Goal: Task Accomplishment & Management: Complete application form

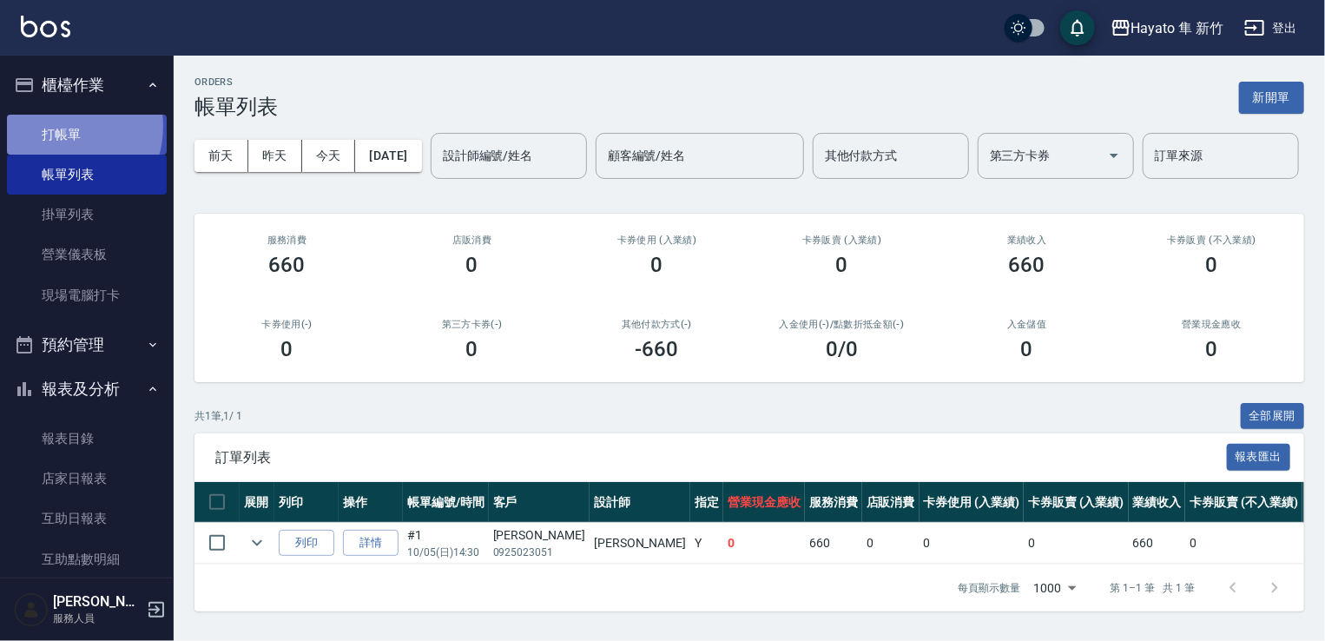
click at [57, 126] on link "打帳單" at bounding box center [87, 135] width 160 height 40
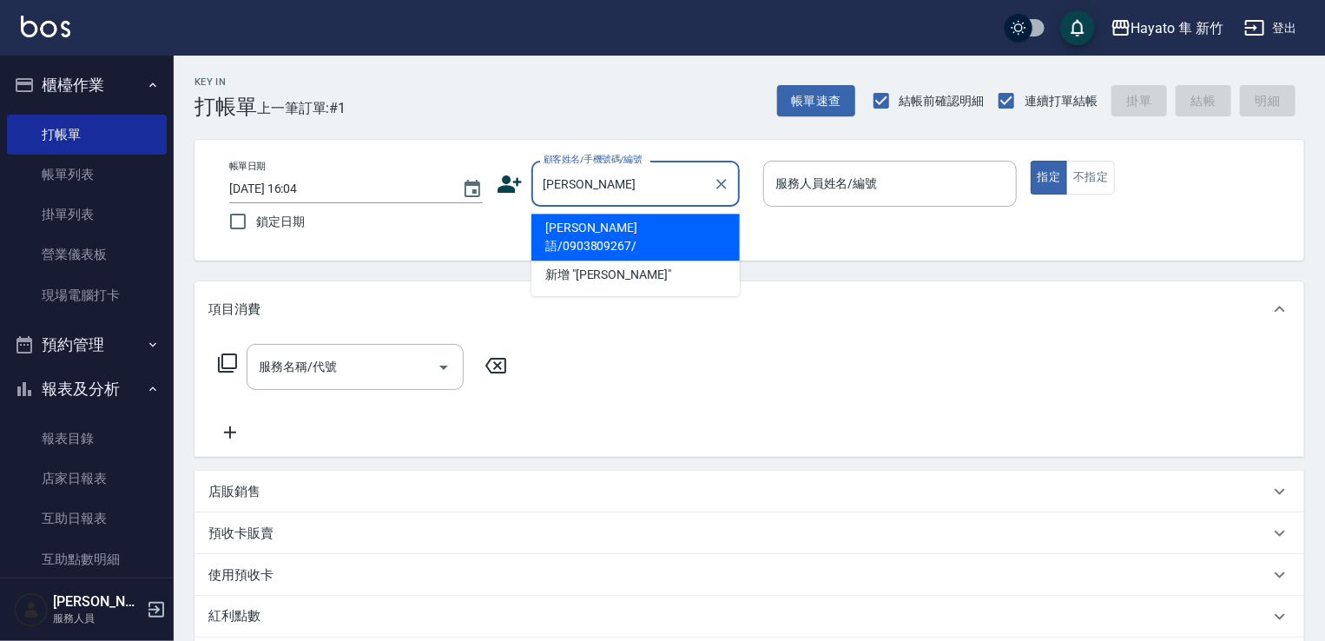
click at [689, 220] on li "[PERSON_NAME]語/0903809267/" at bounding box center [635, 237] width 208 height 47
type input "[PERSON_NAME]語/0903809267/"
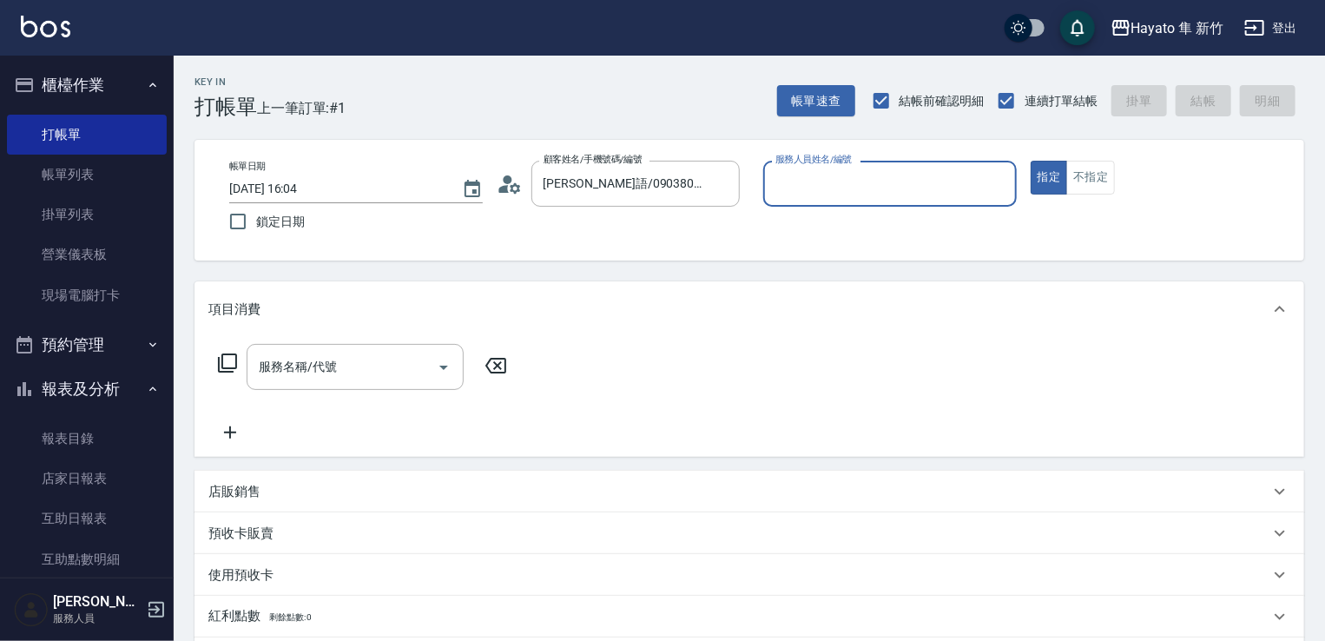
type input "En(無代號)"
click at [438, 371] on icon "Open" at bounding box center [443, 367] width 21 height 21
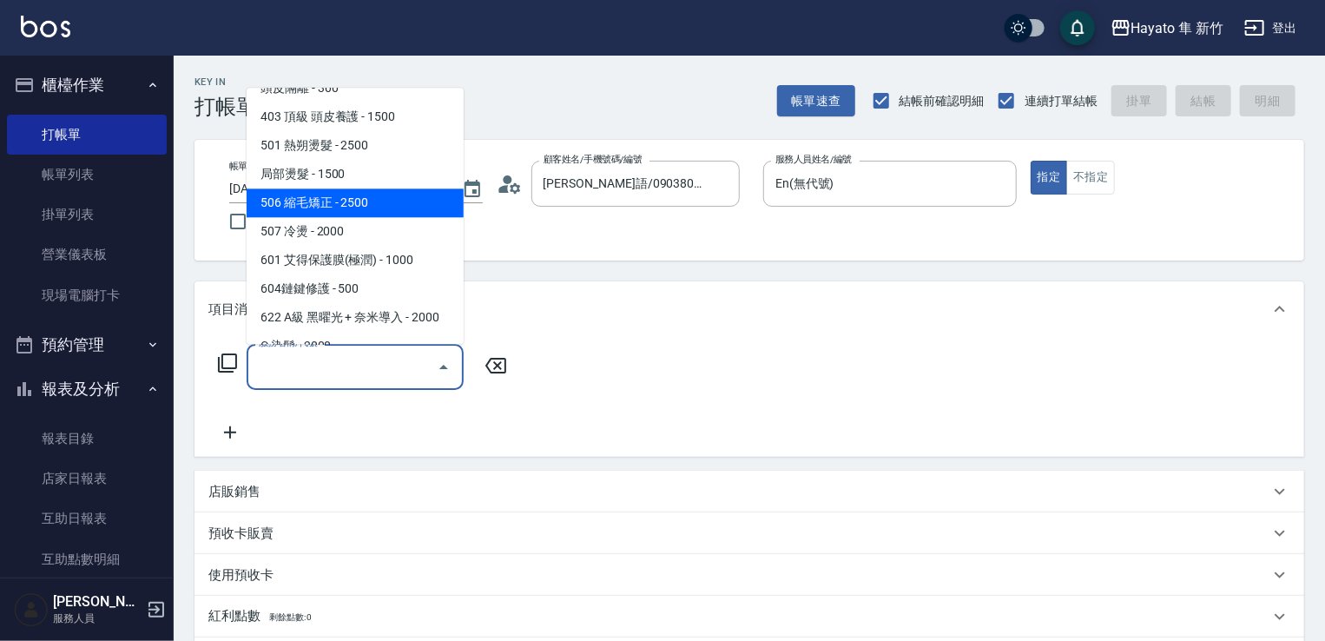
scroll to position [302, 0]
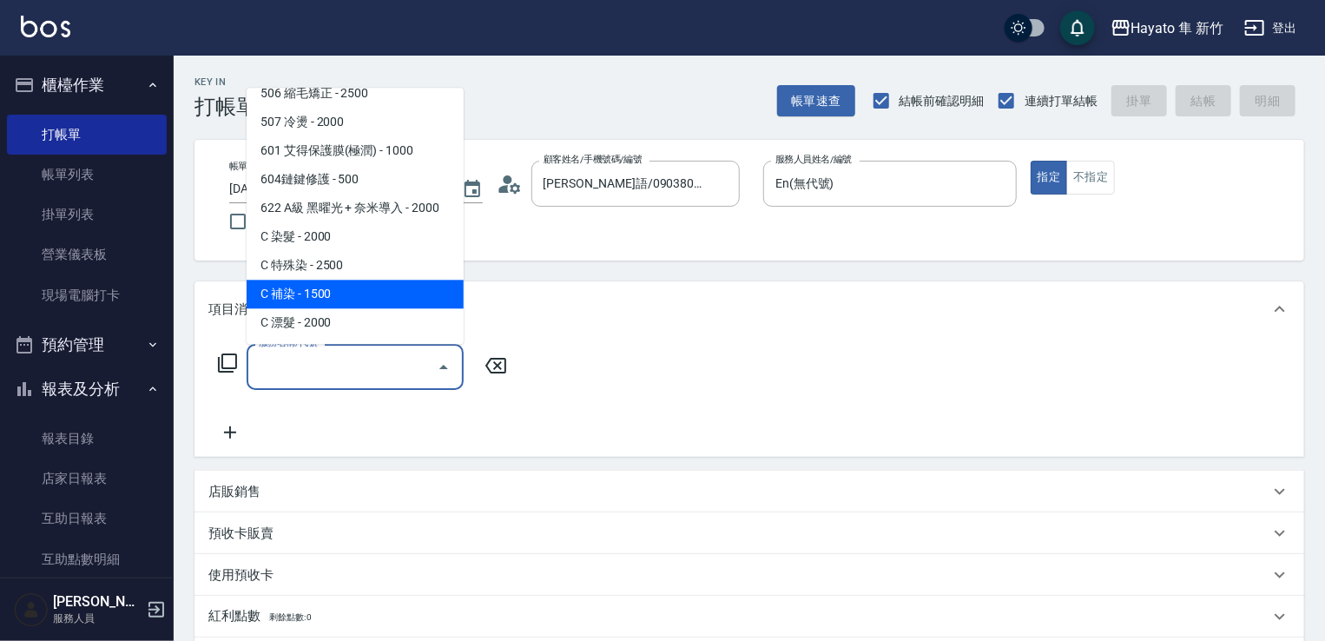
click at [303, 294] on span "C 補染 - 1500" at bounding box center [355, 294] width 217 height 29
type input "C 補染(704)"
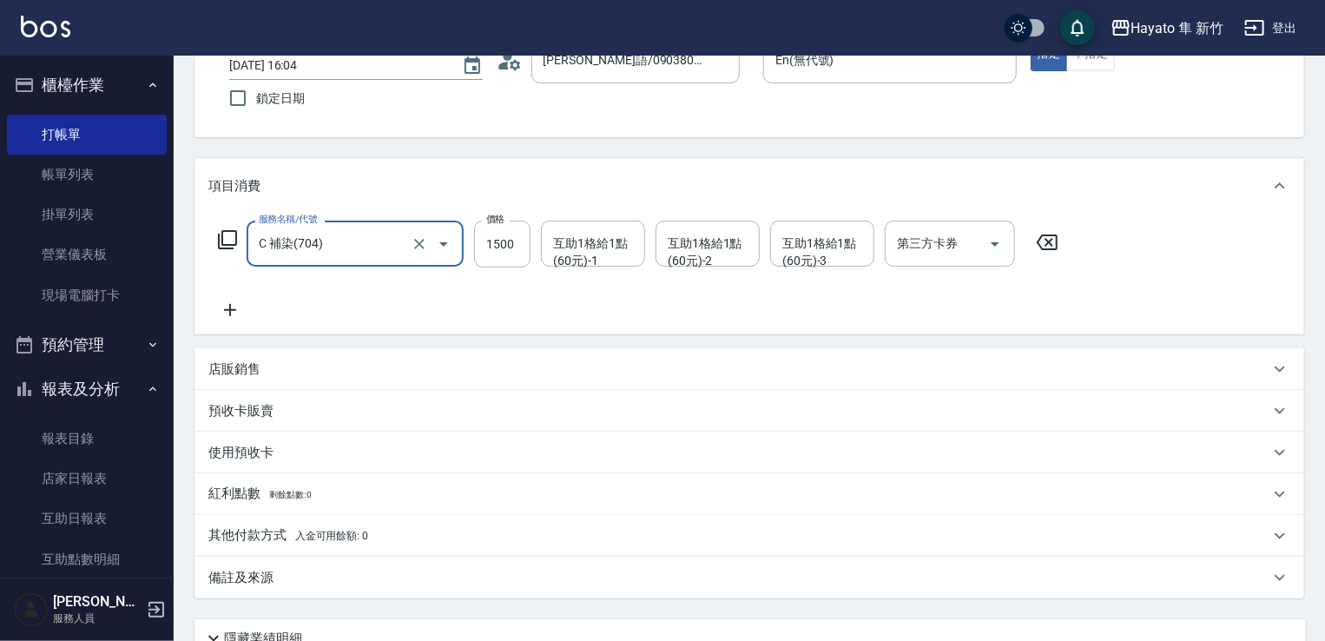
scroll to position [275, 0]
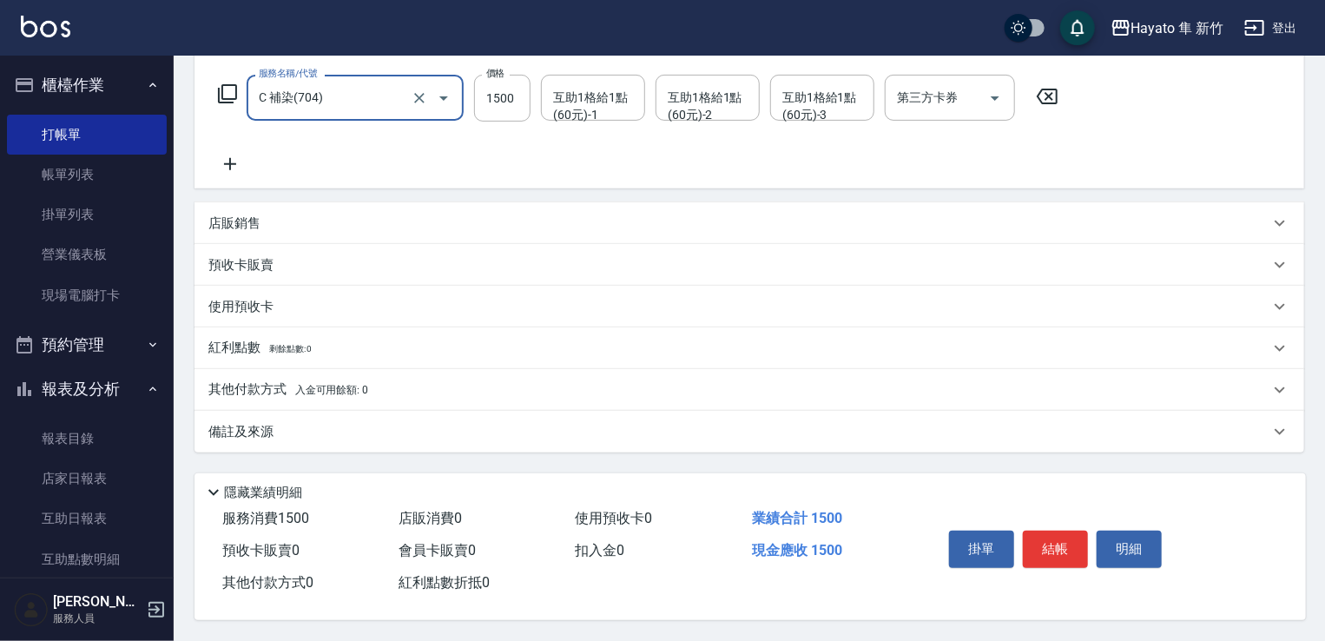
click at [286, 427] on div "備註及來源" at bounding box center [738, 432] width 1061 height 18
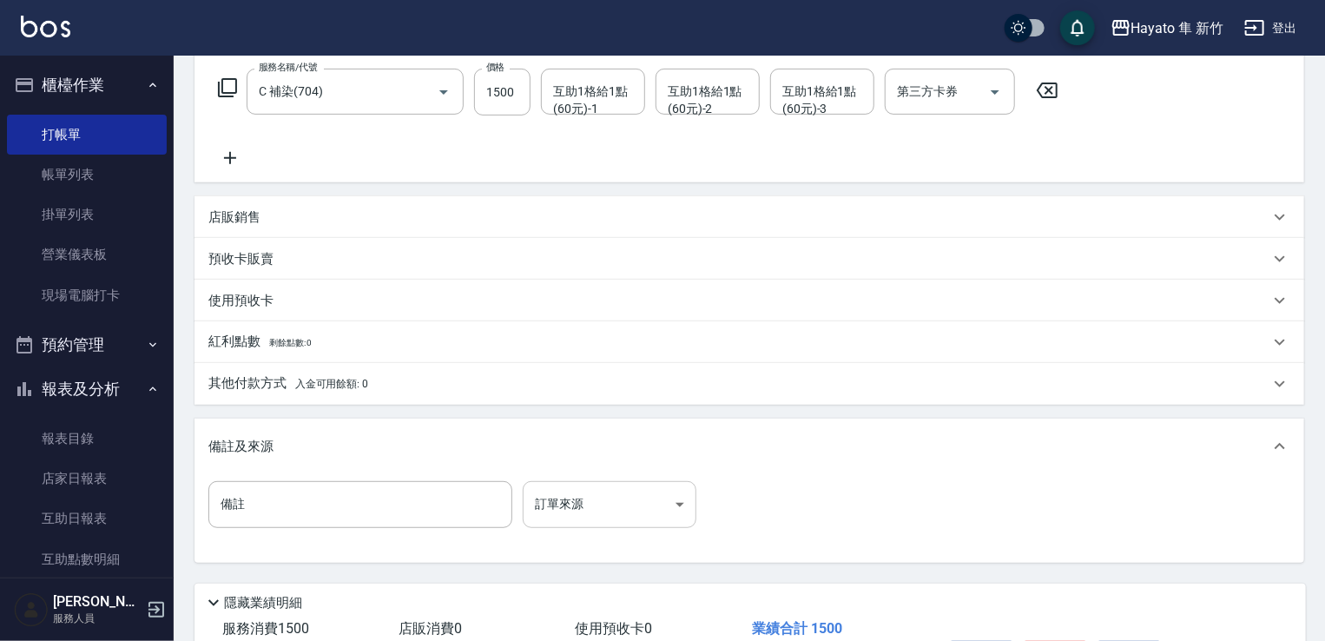
click at [609, 507] on body "Hayato 隼 新竹 登出 櫃檯作業 打帳單 帳單列表 掛單列表 營業儀表板 現場電腦打卡 預約管理 預約管理 報表及分析 報表目錄 店家日報表 互助日報表…" at bounding box center [662, 238] width 1325 height 1026
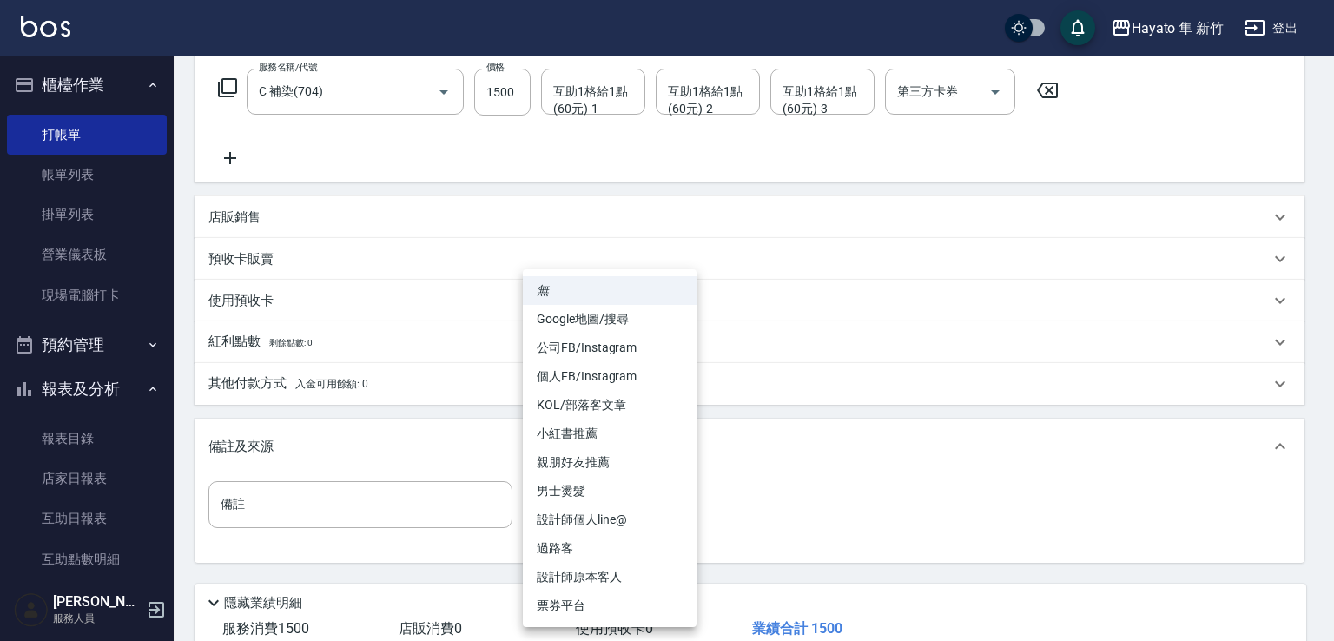
click at [611, 570] on li "設計師原本客人" at bounding box center [610, 577] width 174 height 29
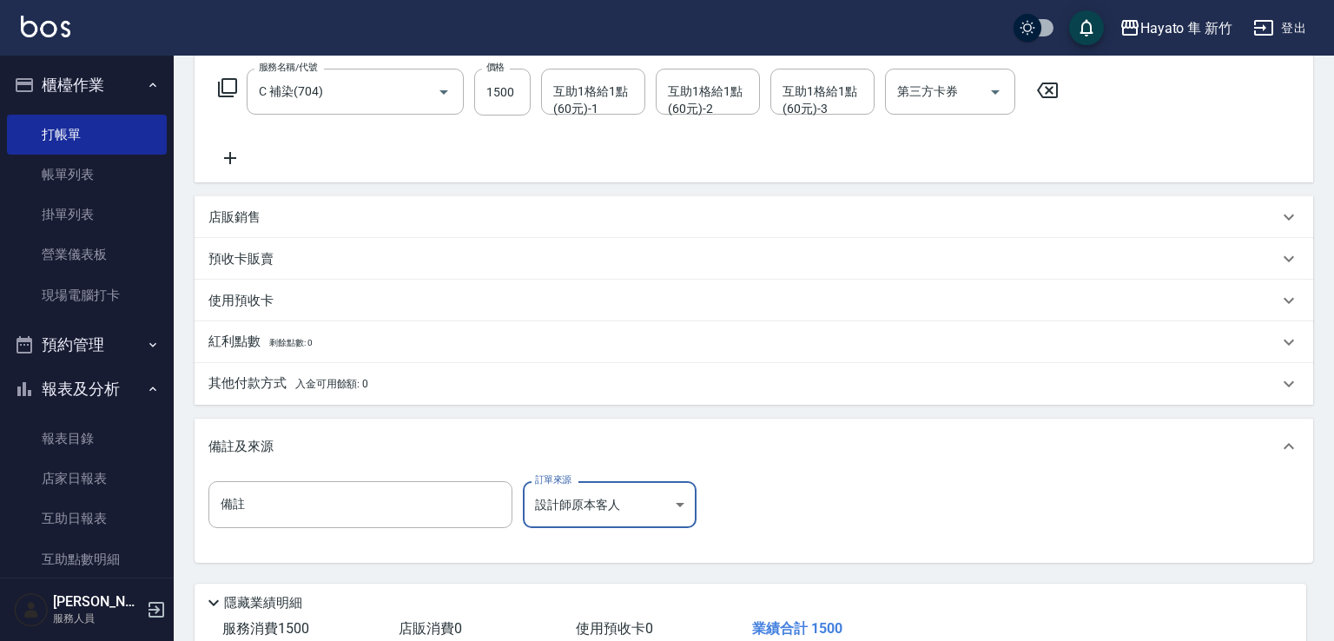
type input "設計師原本客人"
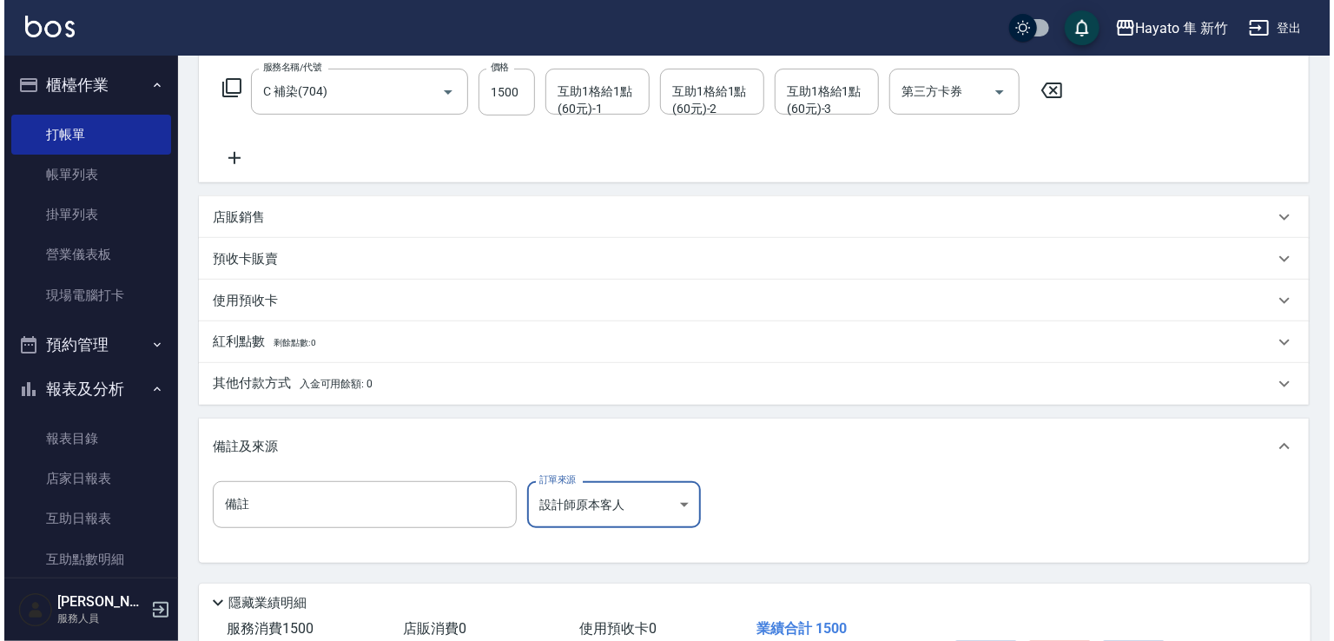
scroll to position [392, 0]
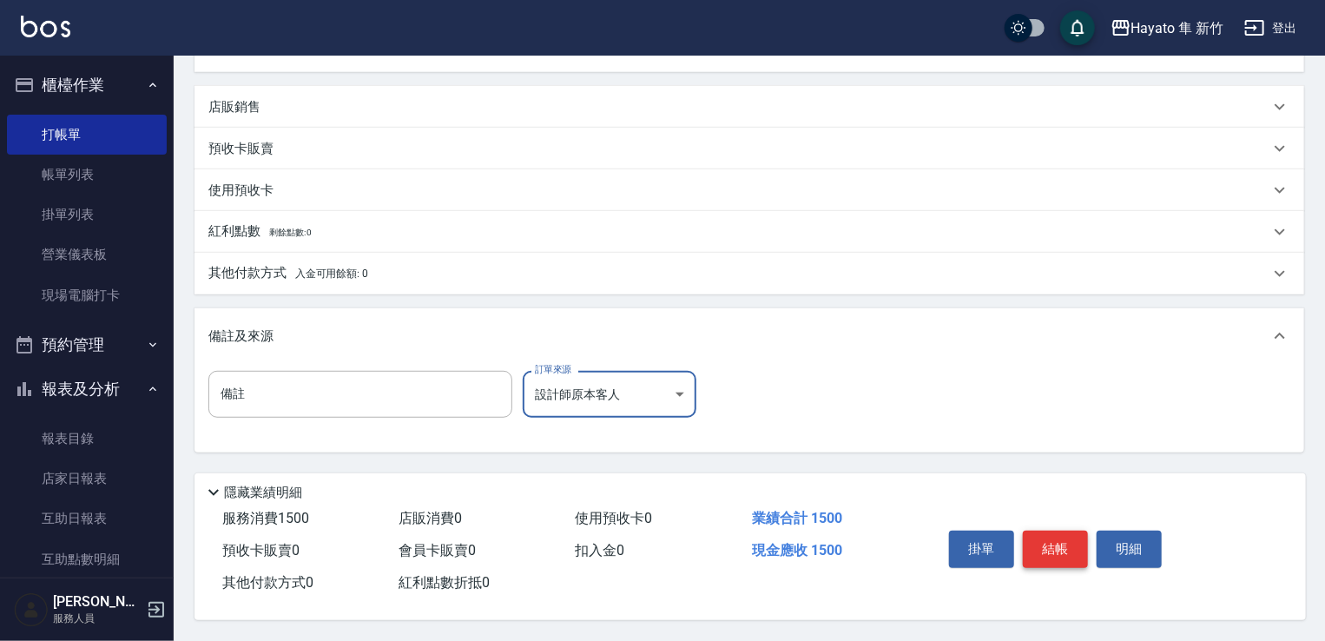
click at [1074, 550] on button "結帳" at bounding box center [1055, 548] width 65 height 36
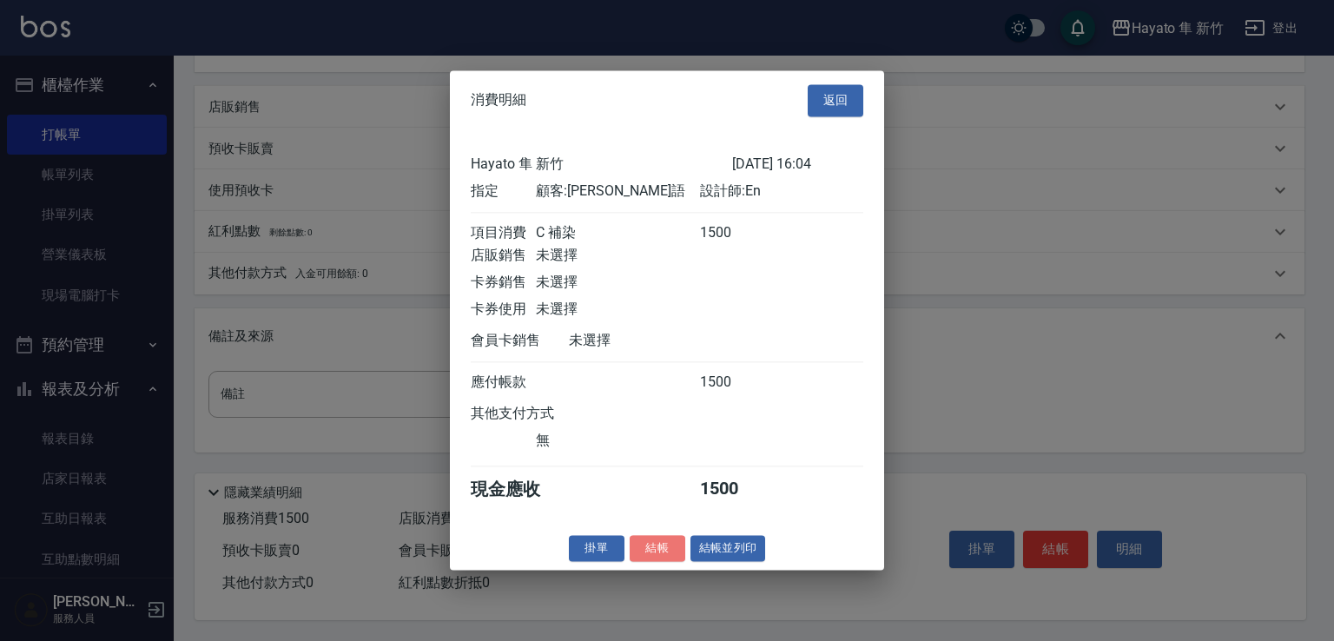
click at [655, 562] on button "結帳" at bounding box center [657, 548] width 56 height 27
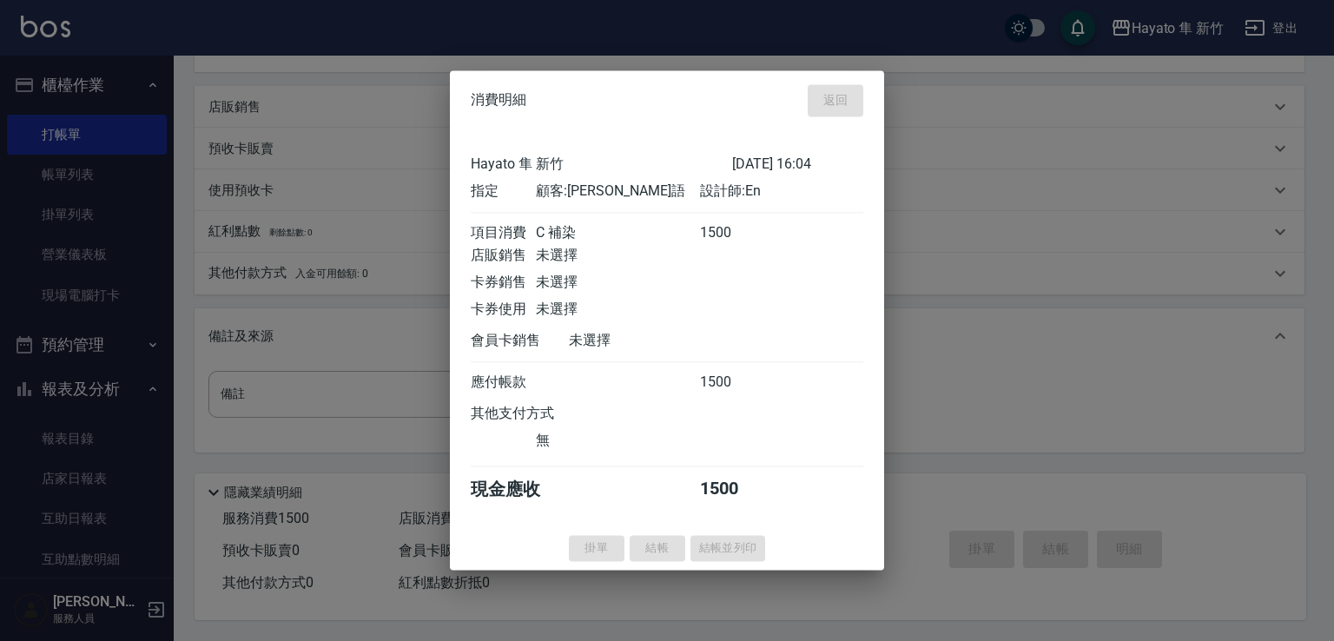
type input "[DATE] 16:05"
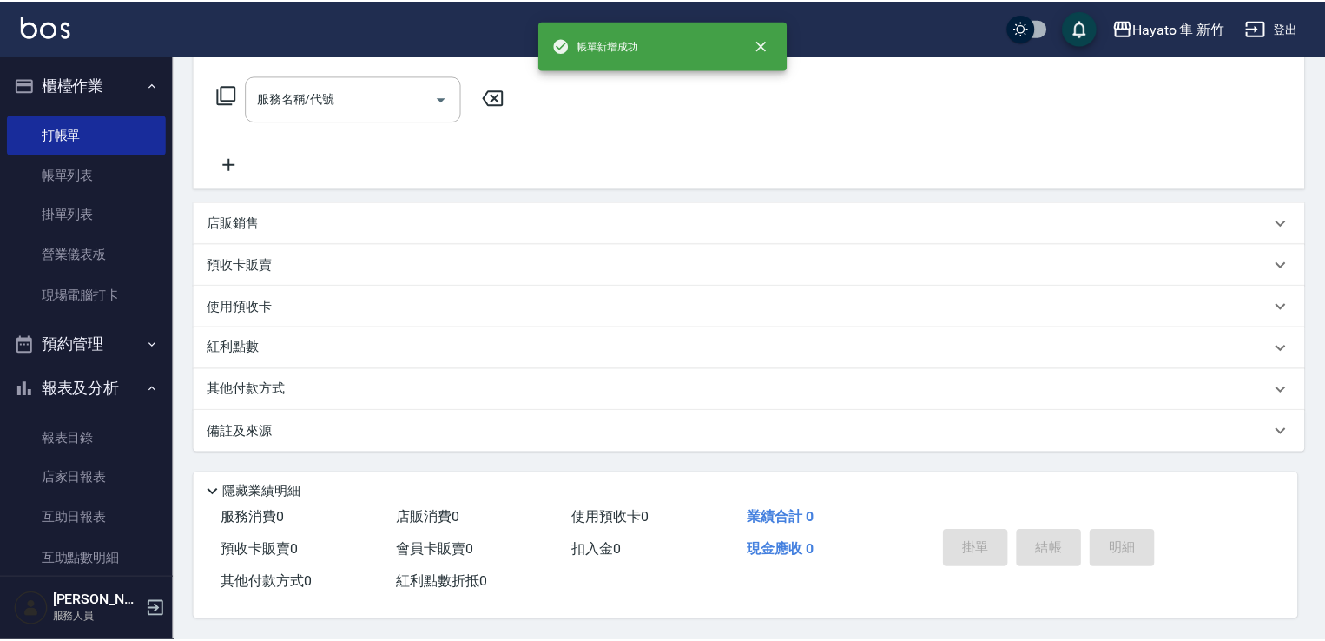
scroll to position [0, 0]
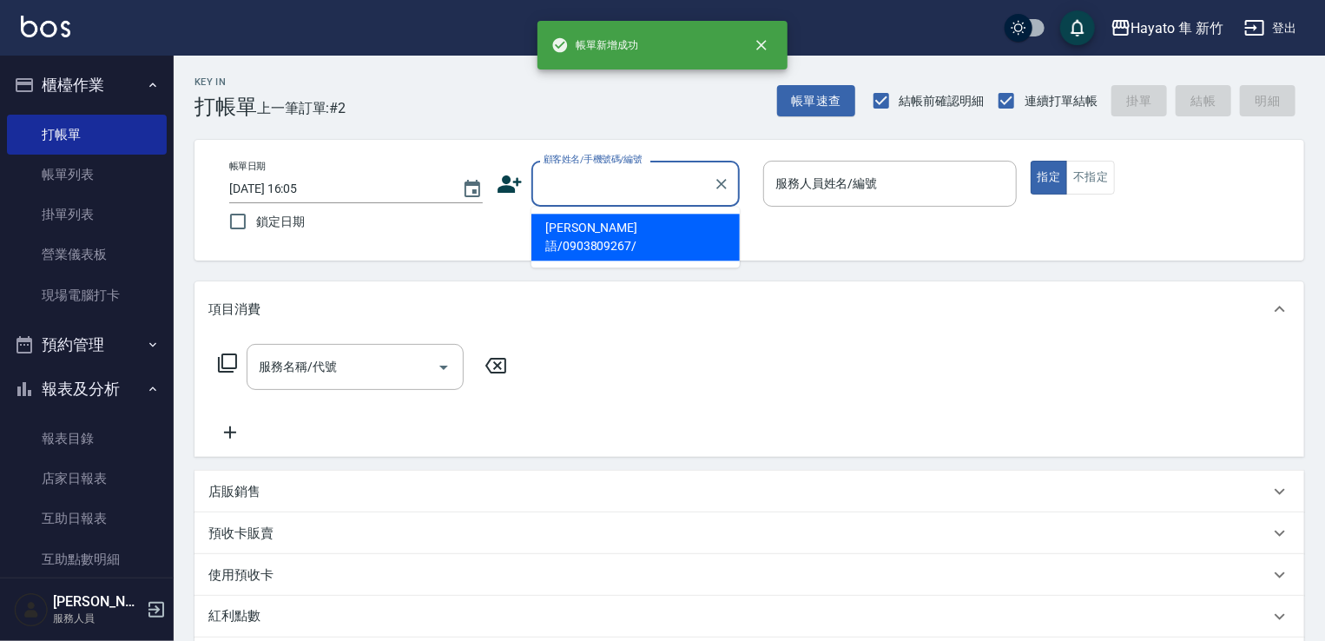
click at [620, 197] on input "顧客姓名/手機號碼/編號" at bounding box center [622, 183] width 167 height 30
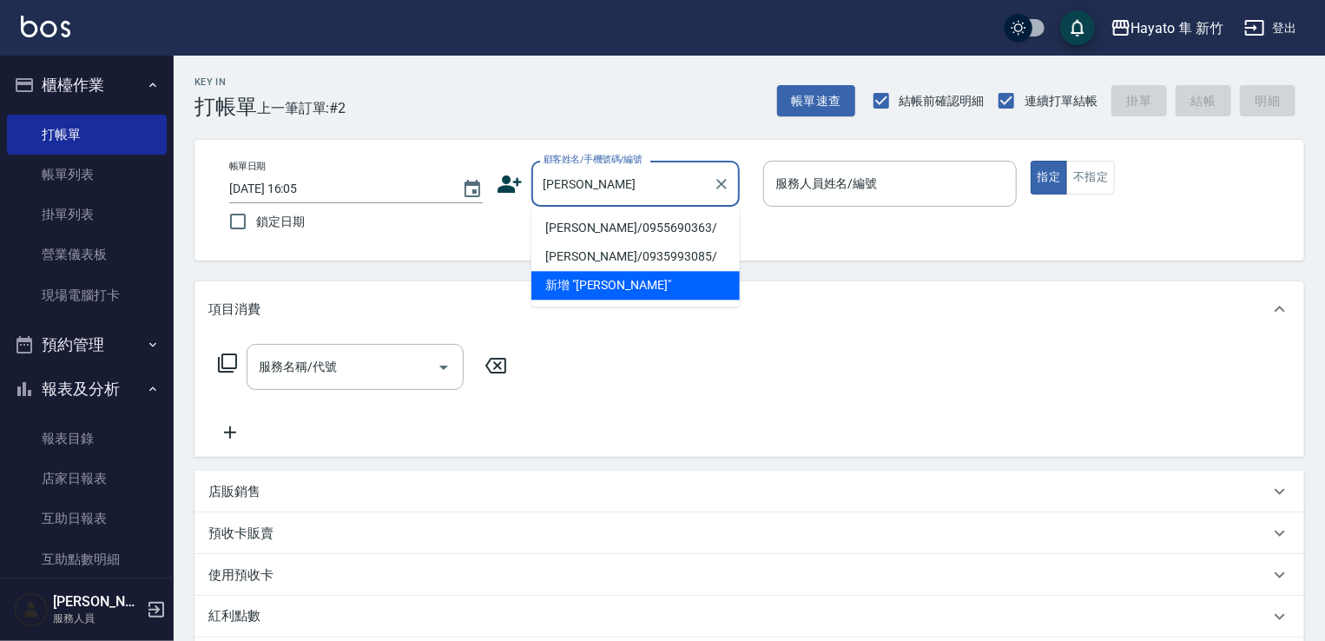
click at [692, 225] on li "[PERSON_NAME]/0955690363/" at bounding box center [635, 228] width 208 height 29
type input "[PERSON_NAME]/0955690363/"
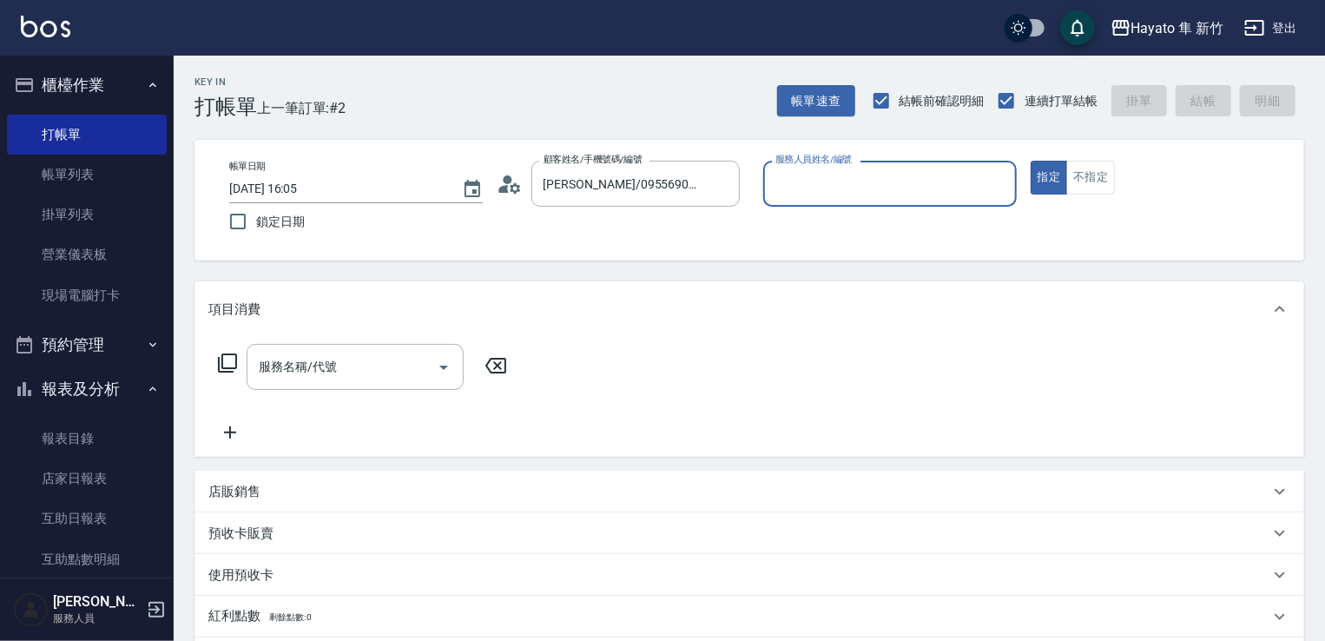
type input "En(無代號)"
click at [441, 376] on icon "Open" at bounding box center [443, 367] width 21 height 21
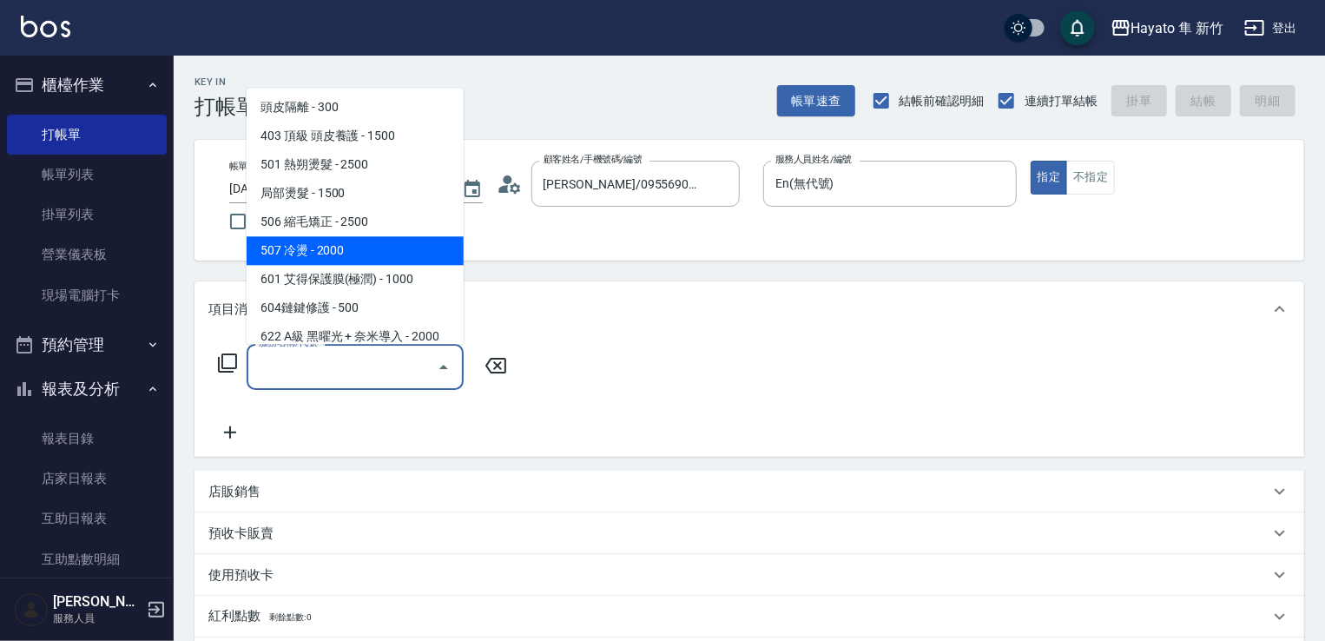
scroll to position [302, 0]
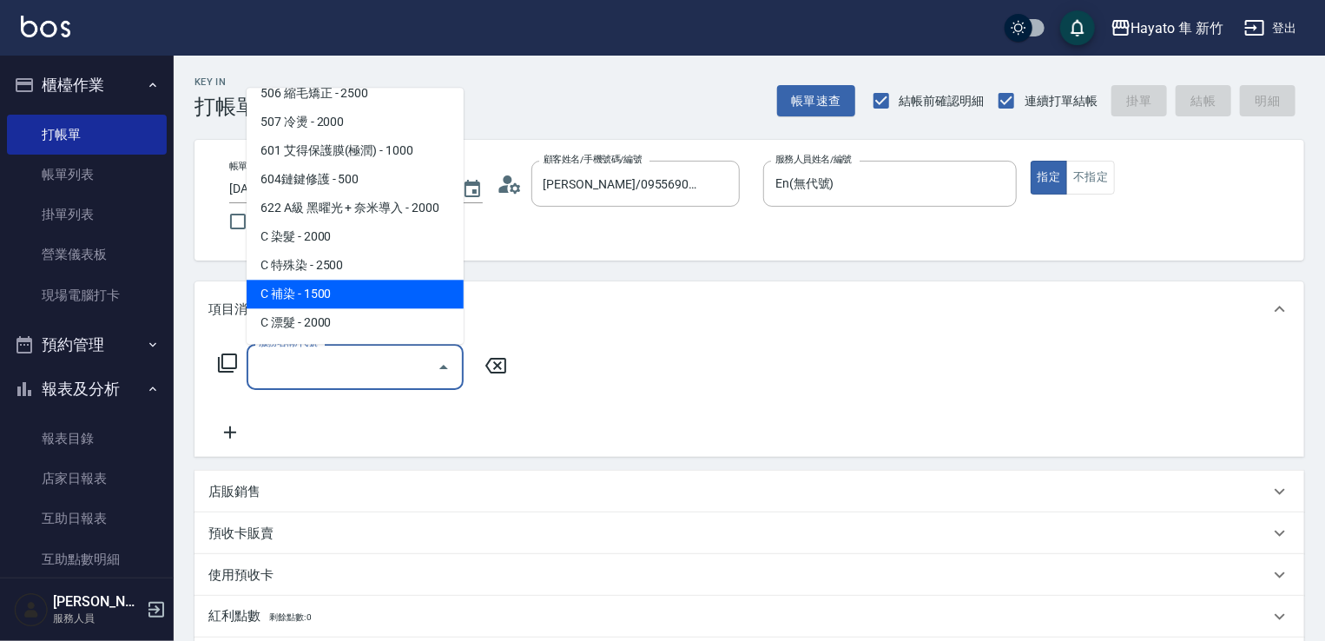
click at [366, 296] on span "C 補染 - 1500" at bounding box center [355, 294] width 217 height 29
type input "C 補染(704)"
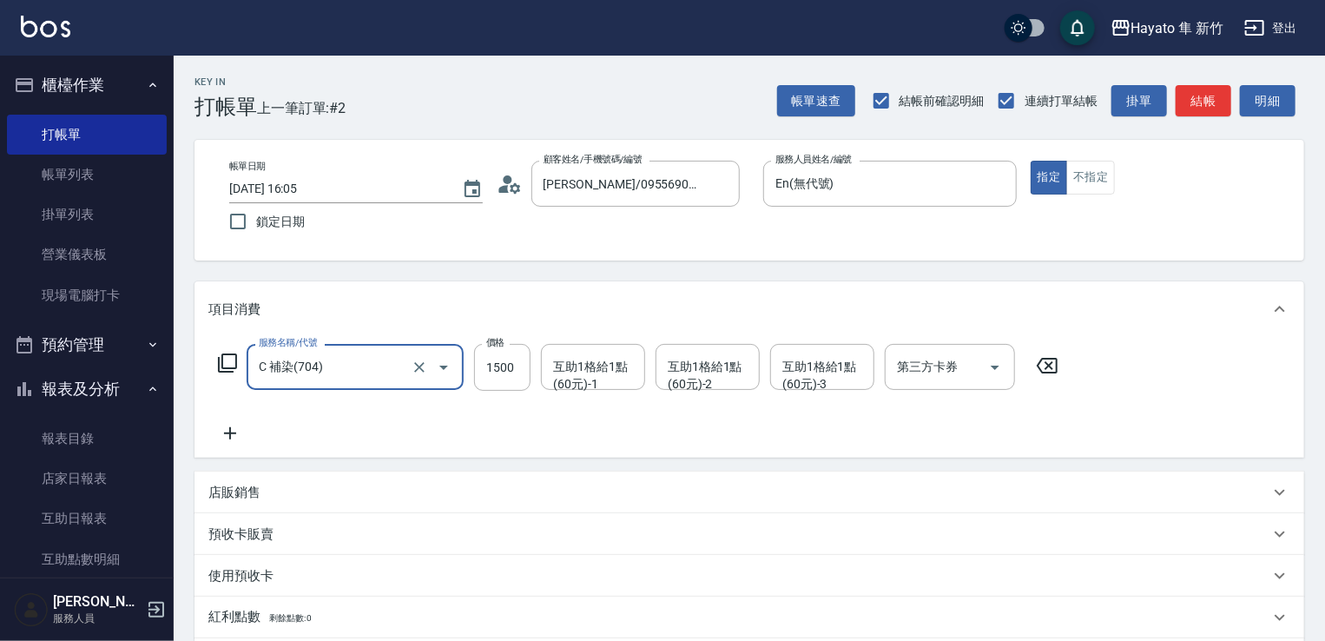
click at [227, 436] on icon at bounding box center [229, 433] width 43 height 21
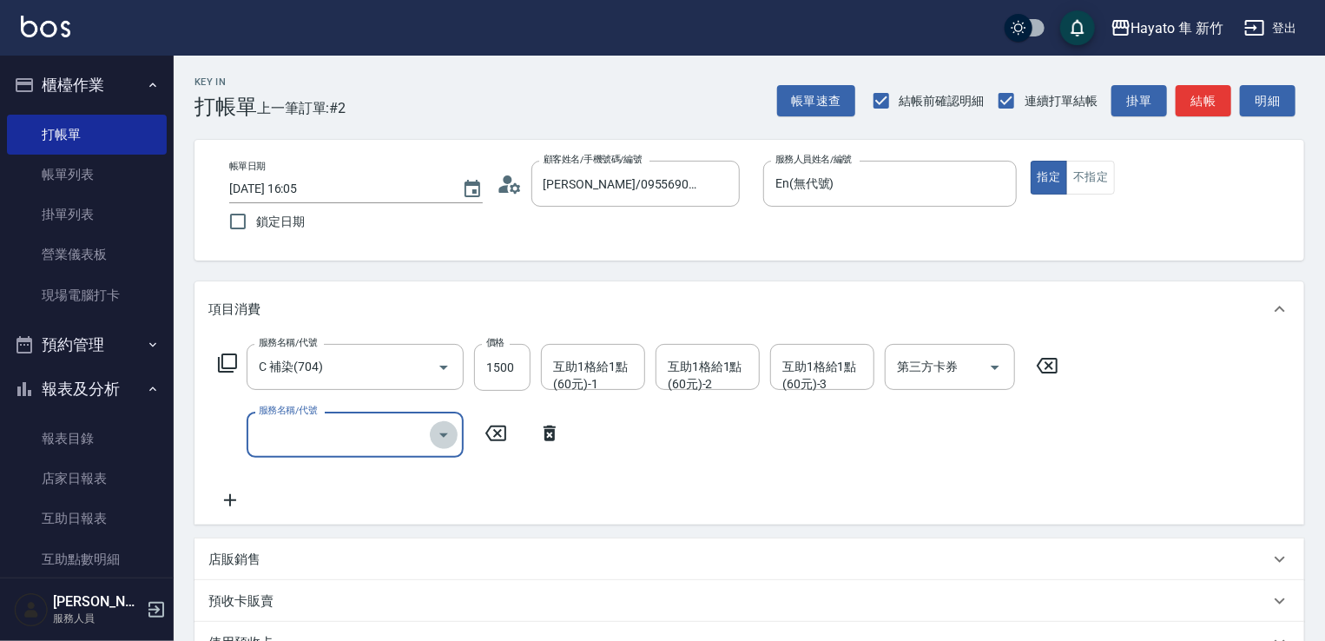
click at [457, 434] on button "Open" at bounding box center [444, 435] width 28 height 28
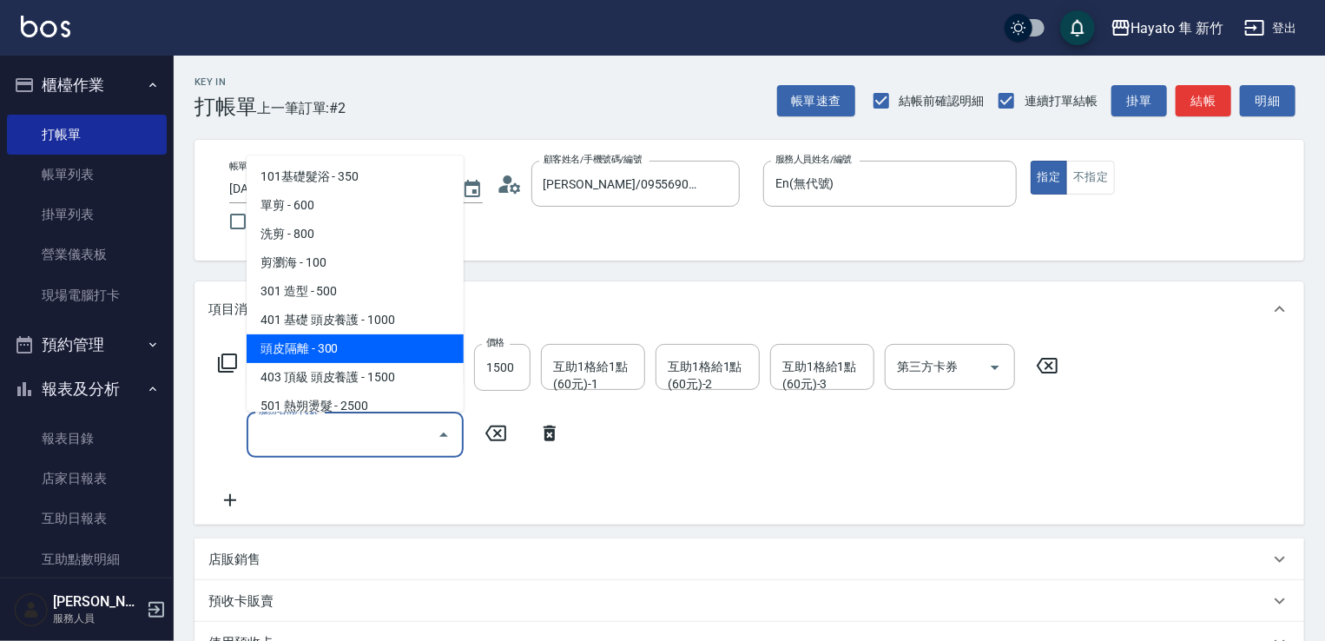
click at [340, 358] on span "頭皮隔離 - 300" at bounding box center [355, 348] width 217 height 29
type input "頭皮隔離(402)"
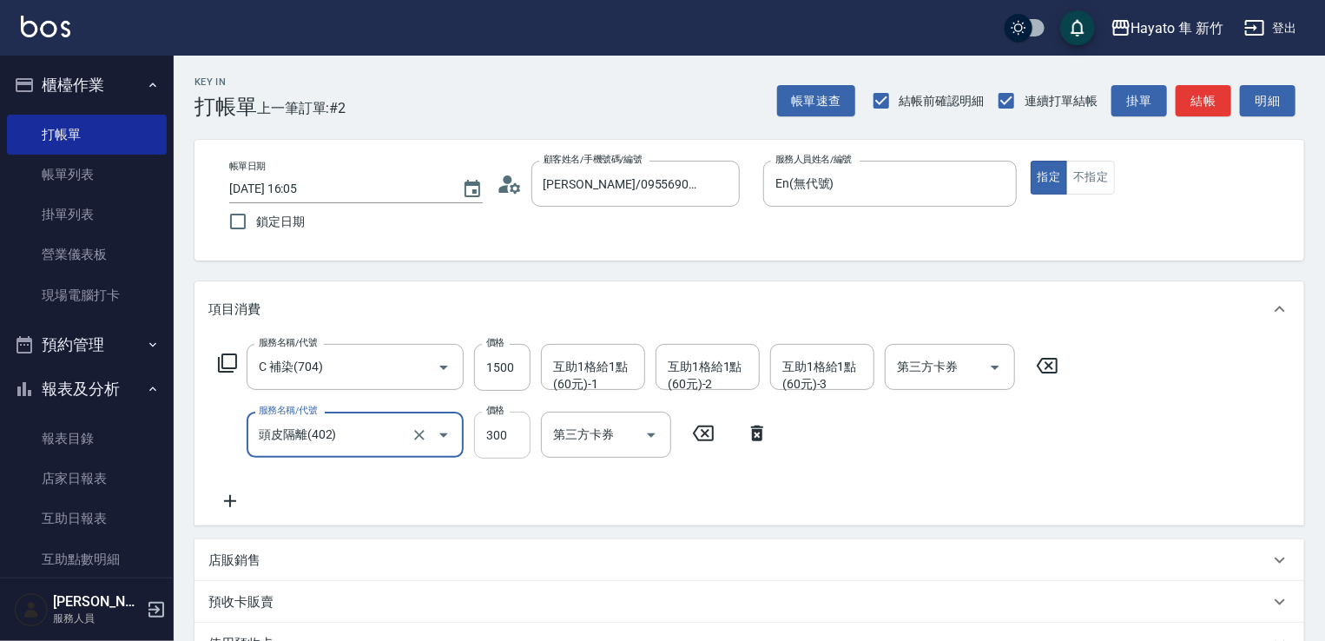
click at [503, 435] on input "300" at bounding box center [502, 435] width 56 height 47
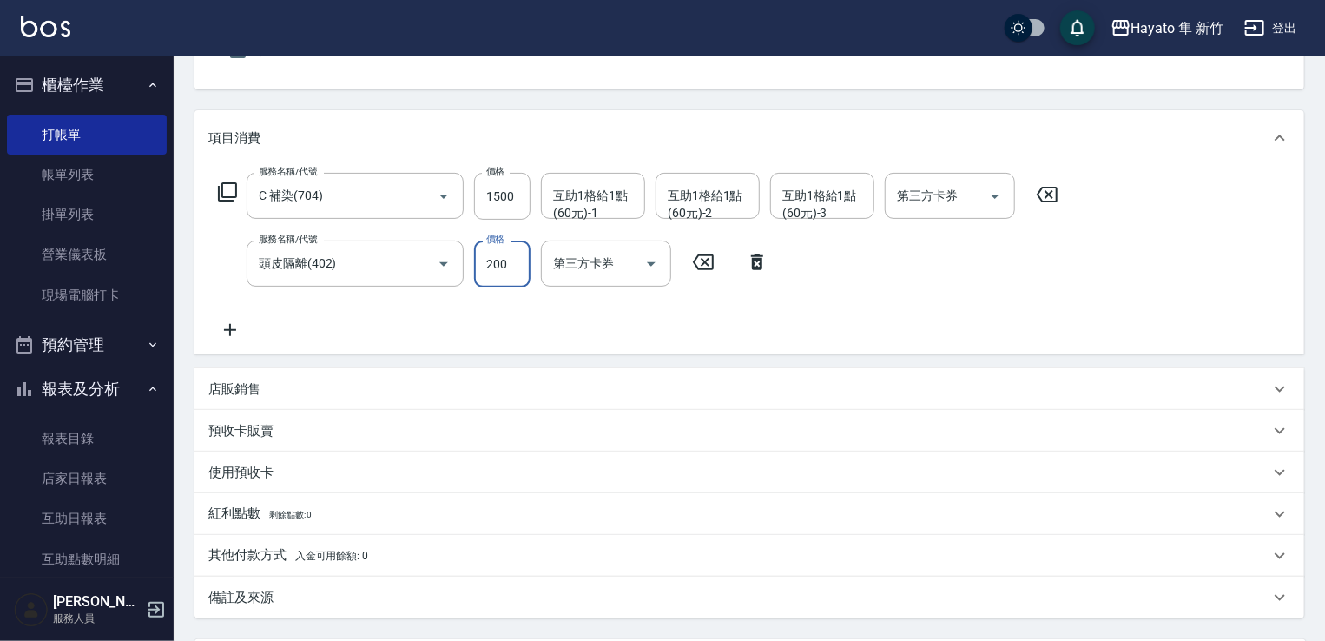
scroll to position [343, 0]
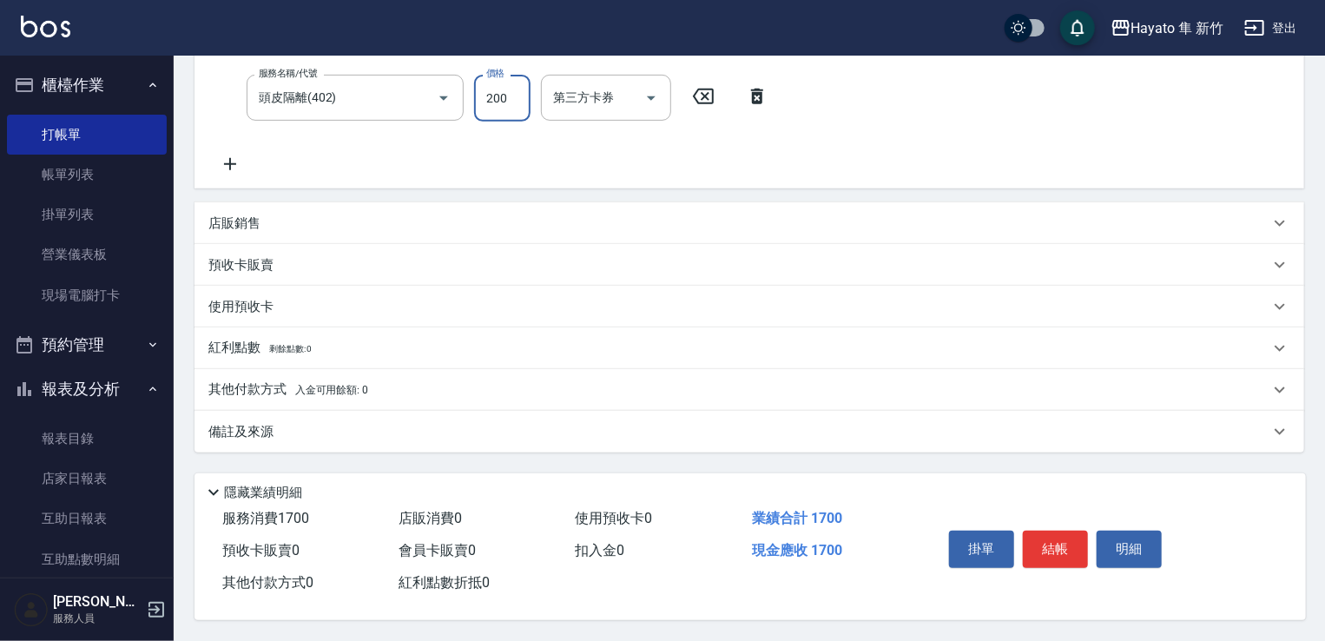
type input "200"
click at [448, 393] on div "其他付款方式 入金可用餘額: 0" at bounding box center [738, 389] width 1061 height 19
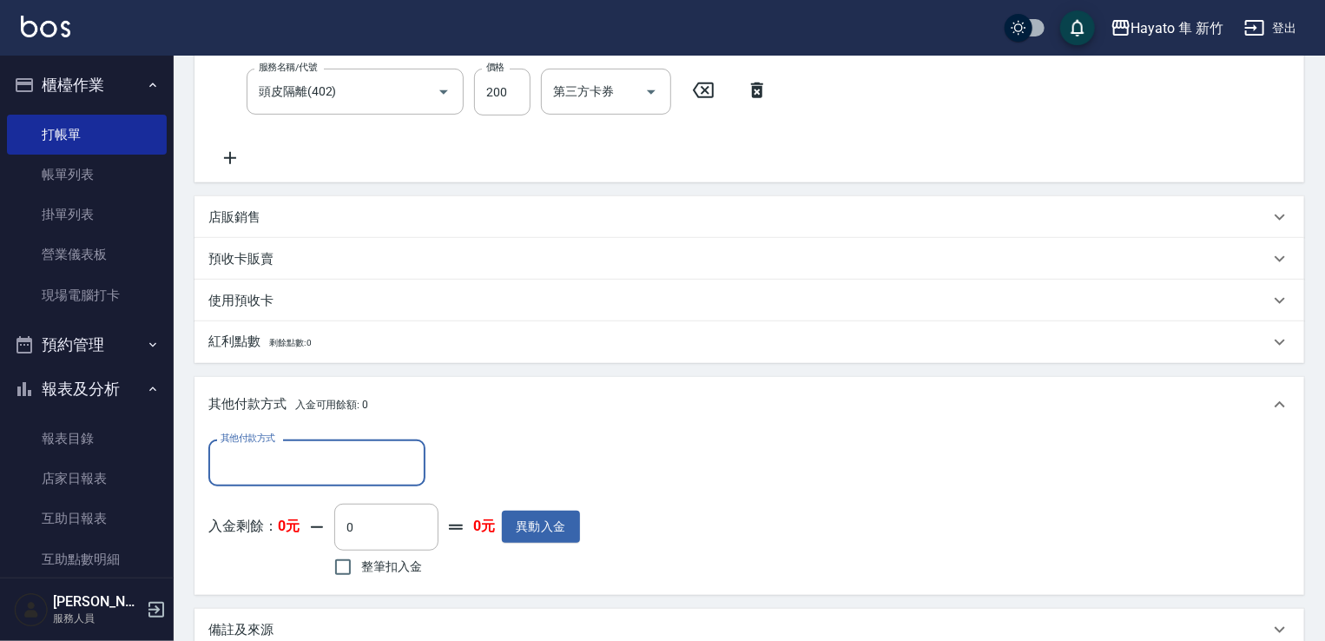
scroll to position [0, 0]
click at [332, 478] on div "其他付款方式" at bounding box center [316, 462] width 217 height 46
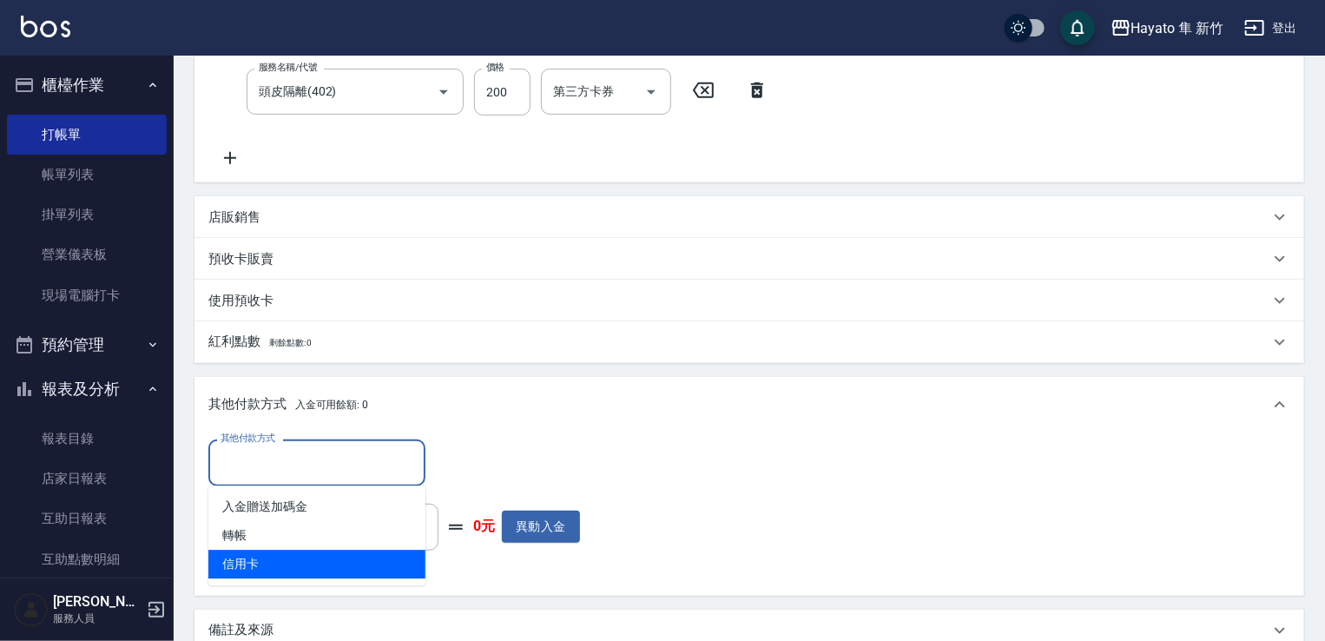
click at [260, 566] on span "信用卡" at bounding box center [316, 564] width 217 height 29
type input "信用卡"
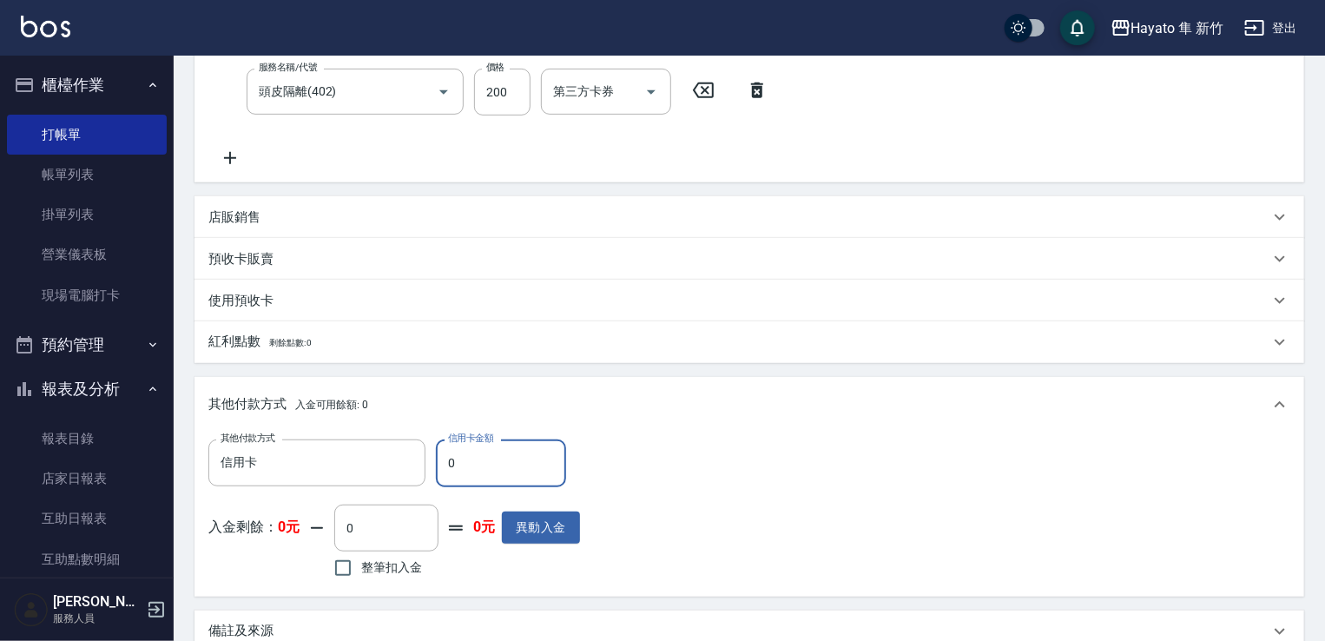
drag, startPoint x: 514, startPoint y: 466, endPoint x: 464, endPoint y: 453, distance: 52.0
click at [439, 475] on input "0" at bounding box center [501, 462] width 130 height 47
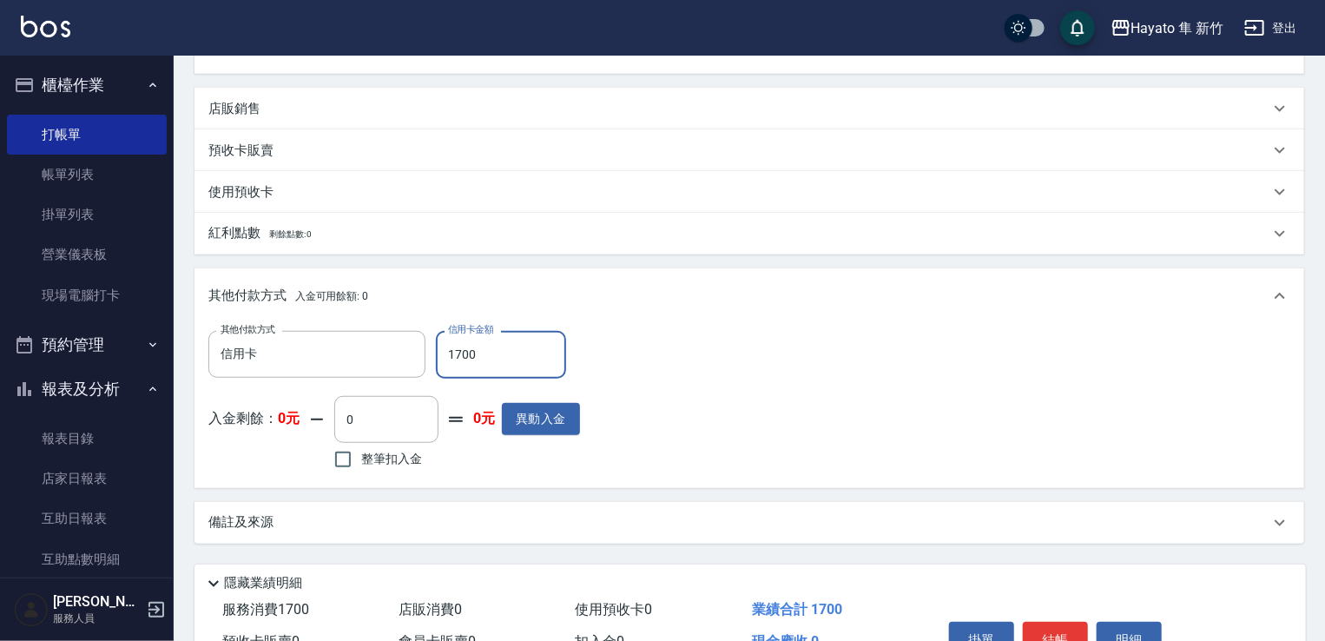
scroll to position [549, 0]
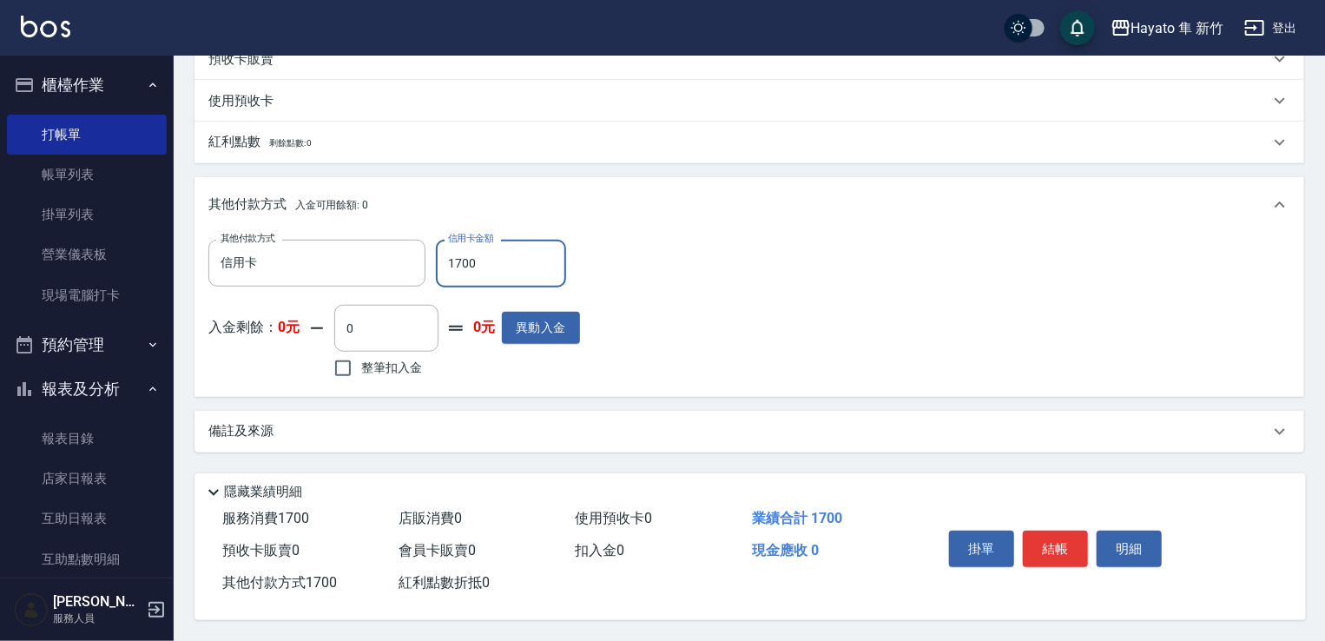
type input "1700"
click at [540, 446] on div "Key In 打帳單 上一筆訂單:#2 帳單速查 結帳前確認明細 連續打單結帳 掛單 結帳 明細 帳單日期 [DATE] 16:05 鎖定日期 顧客姓名/手機…" at bounding box center [749, 77] width 1151 height 1128
click at [545, 434] on div "備註及來源" at bounding box center [749, 432] width 1110 height 42
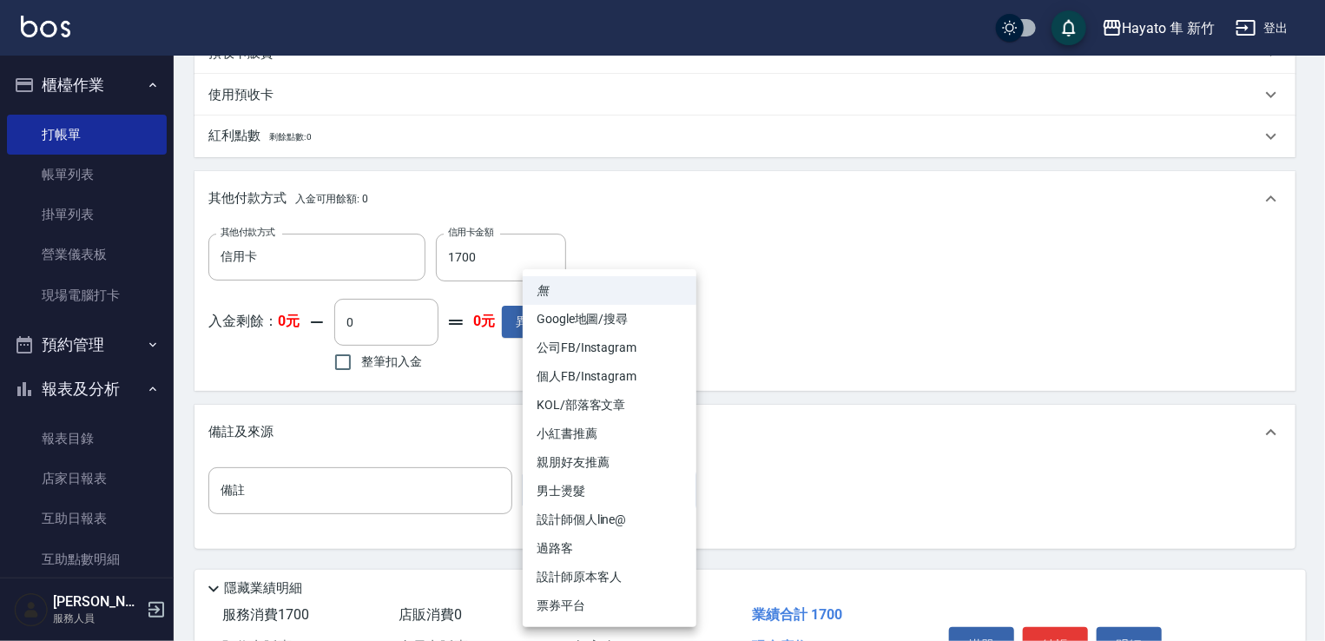
click at [557, 484] on body "Hayato 隼 新竹 登出 櫃檯作業 打帳單 帳單列表 掛單列表 營業儀表板 現場電腦打卡 預約管理 預約管理 報表及分析 報表目錄 店家日報表 互助日報表…" at bounding box center [662, 94] width 1325 height 1286
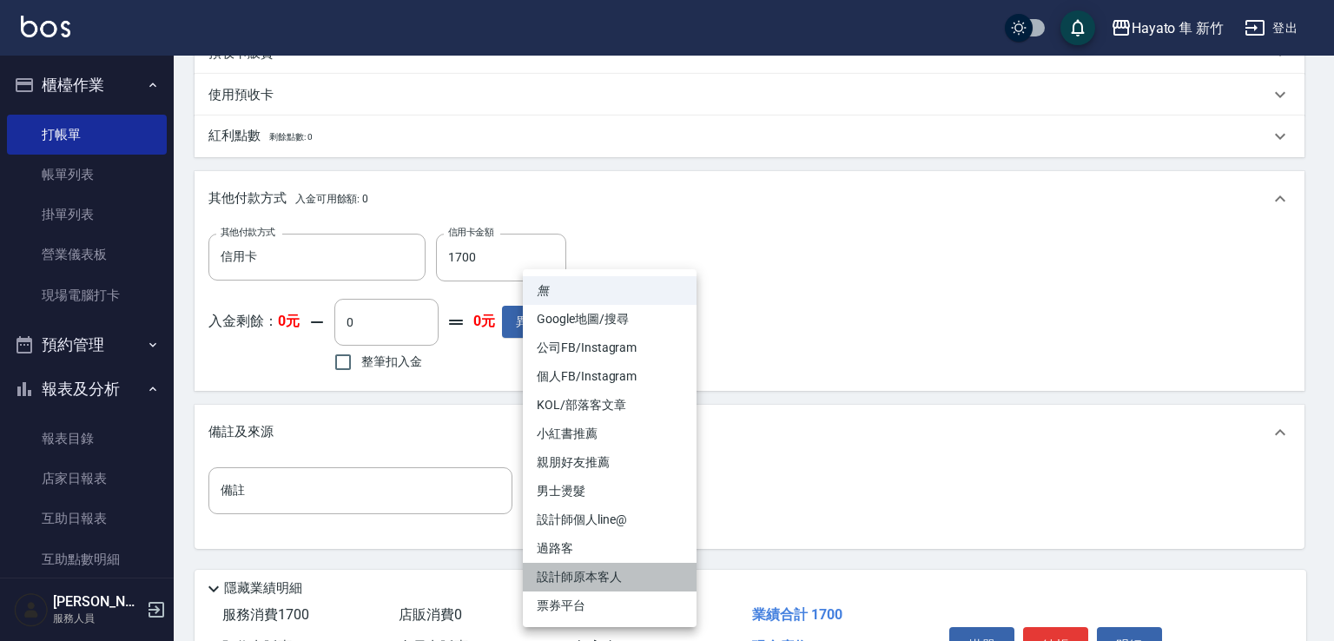
click at [609, 581] on li "設計師原本客人" at bounding box center [610, 577] width 174 height 29
type input "設計師原本客人"
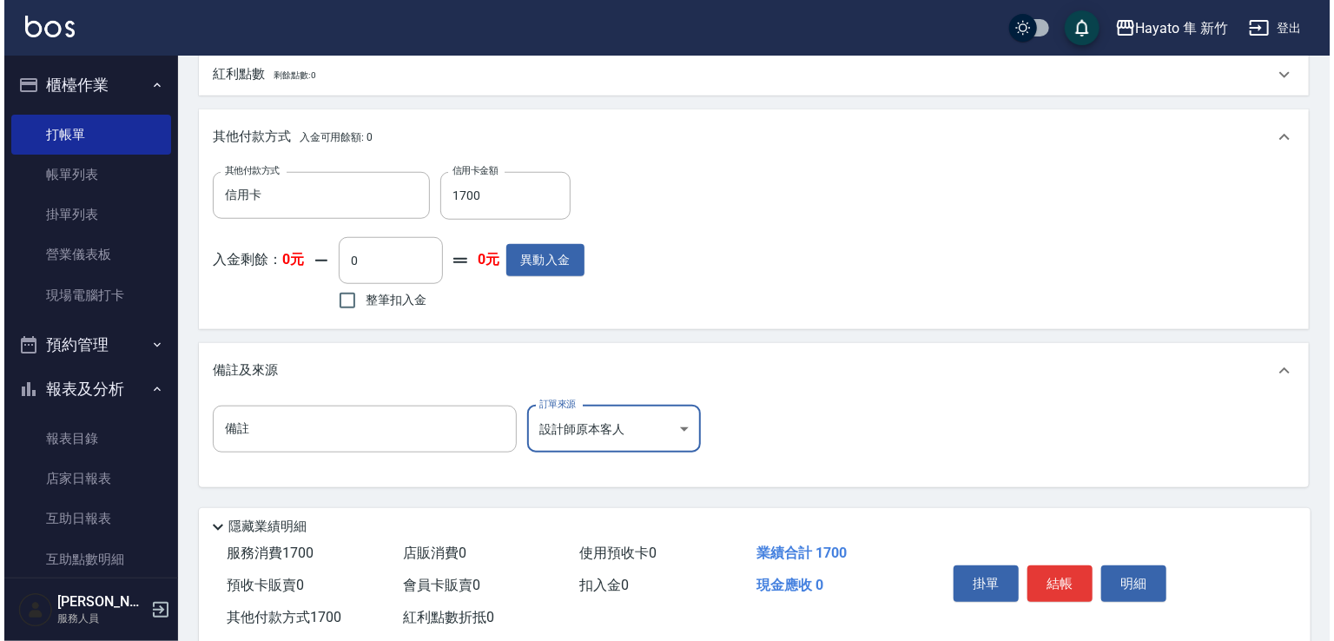
scroll to position [650, 0]
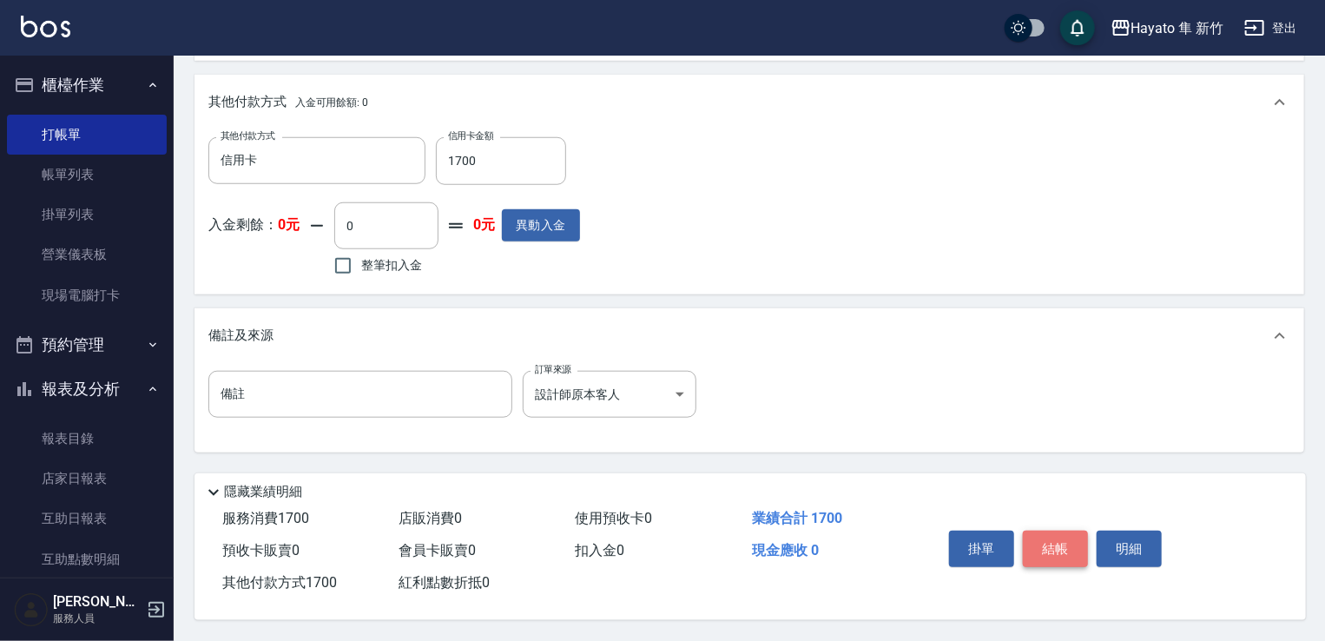
click at [1045, 533] on button "結帳" at bounding box center [1055, 548] width 65 height 36
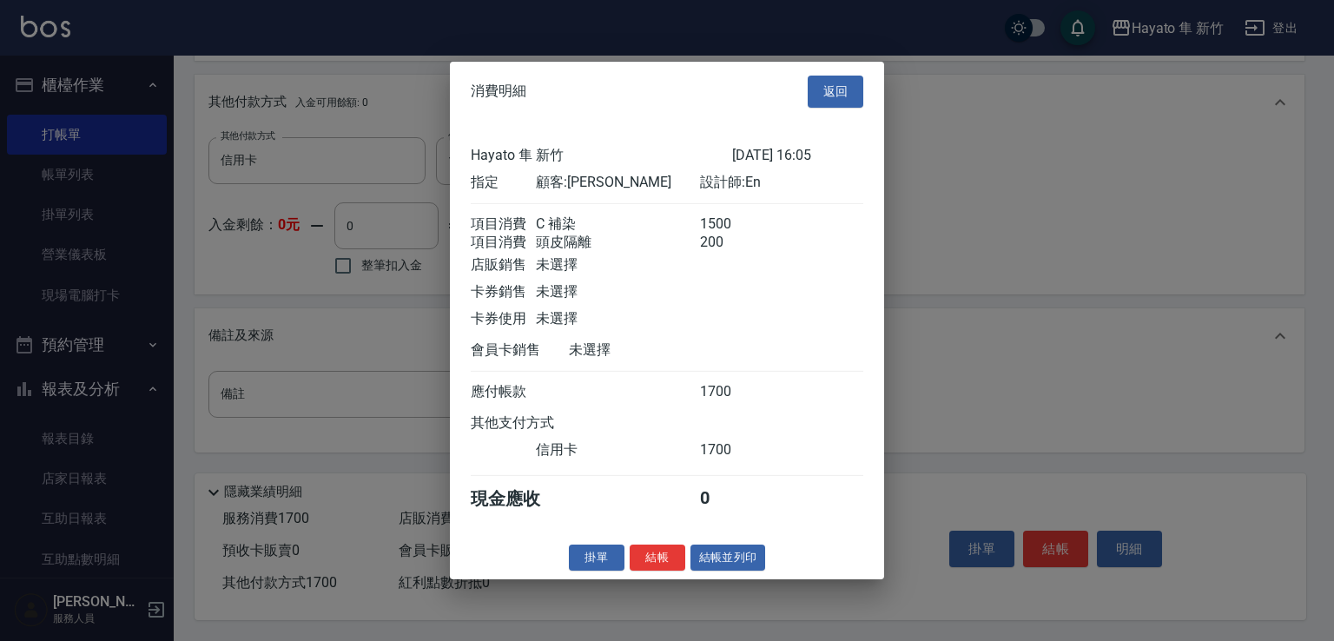
drag, startPoint x: 649, startPoint y: 594, endPoint x: 670, endPoint y: 584, distance: 23.7
click at [655, 586] on div "消費明細 返回 Hayato 隼 新竹 [DATE] 16:05 指定 顧客: [PERSON_NAME] 設計師: En 項目消費 C 補染 1500 項目…" at bounding box center [667, 320] width 1334 height 641
click at [668, 567] on button "結帳" at bounding box center [657, 556] width 56 height 27
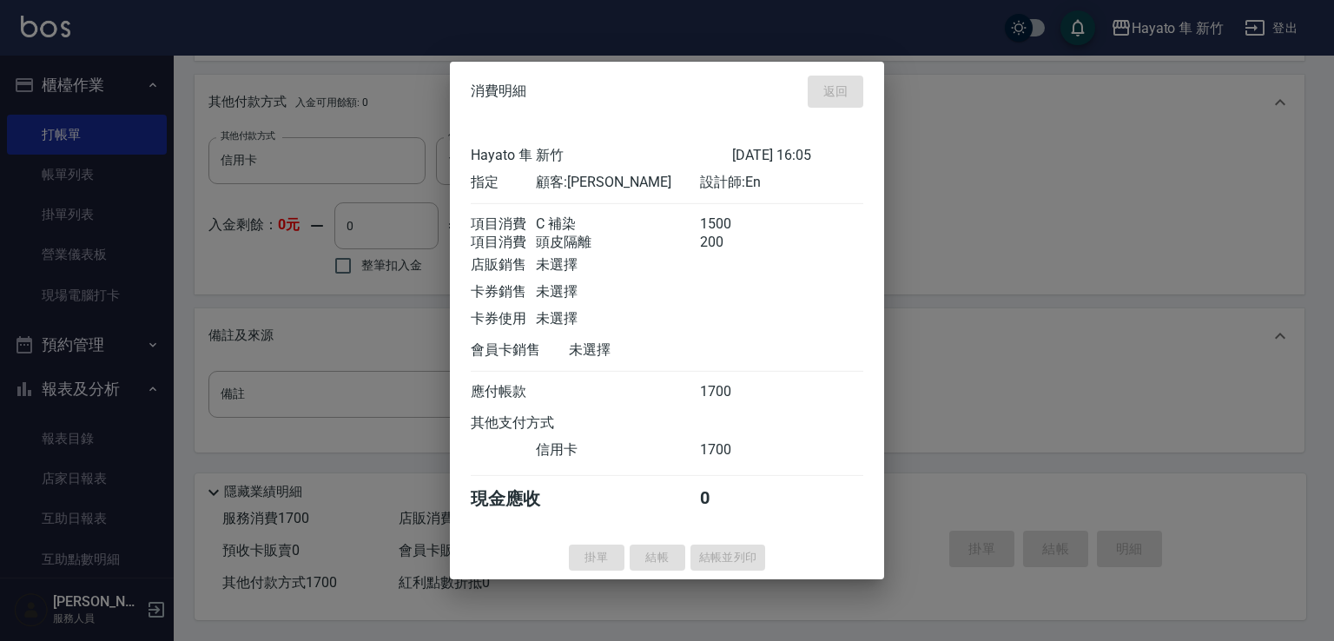
type input "[DATE] 16:06"
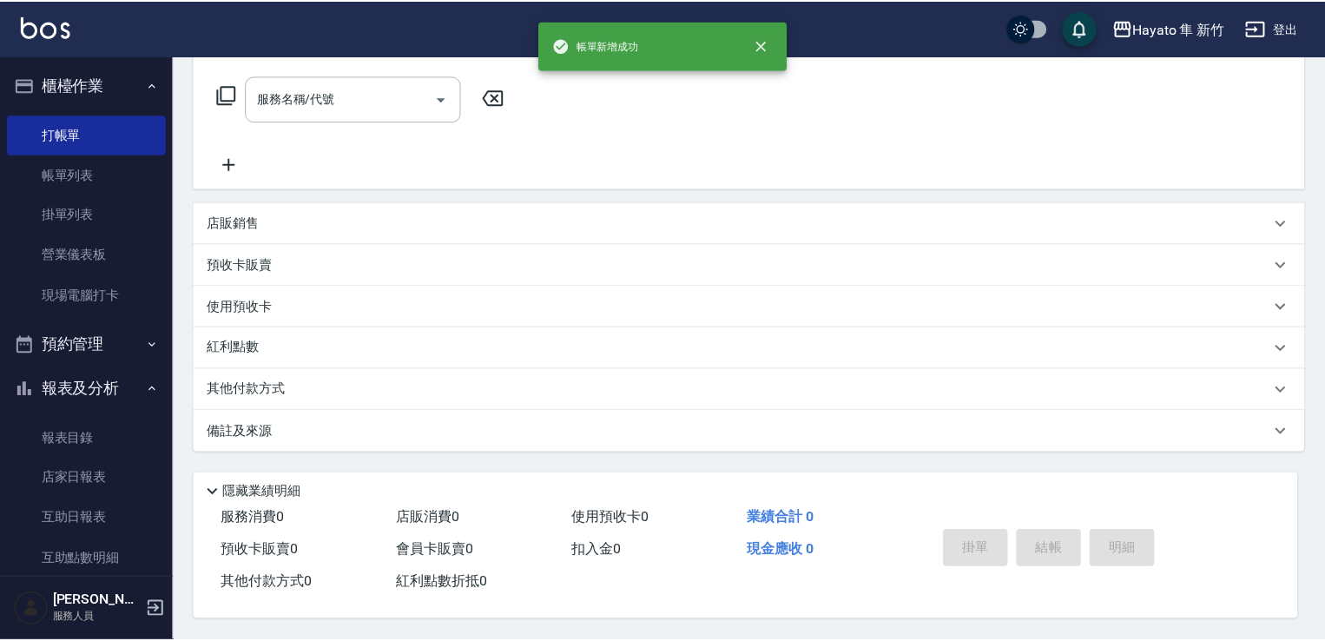
scroll to position [0, 0]
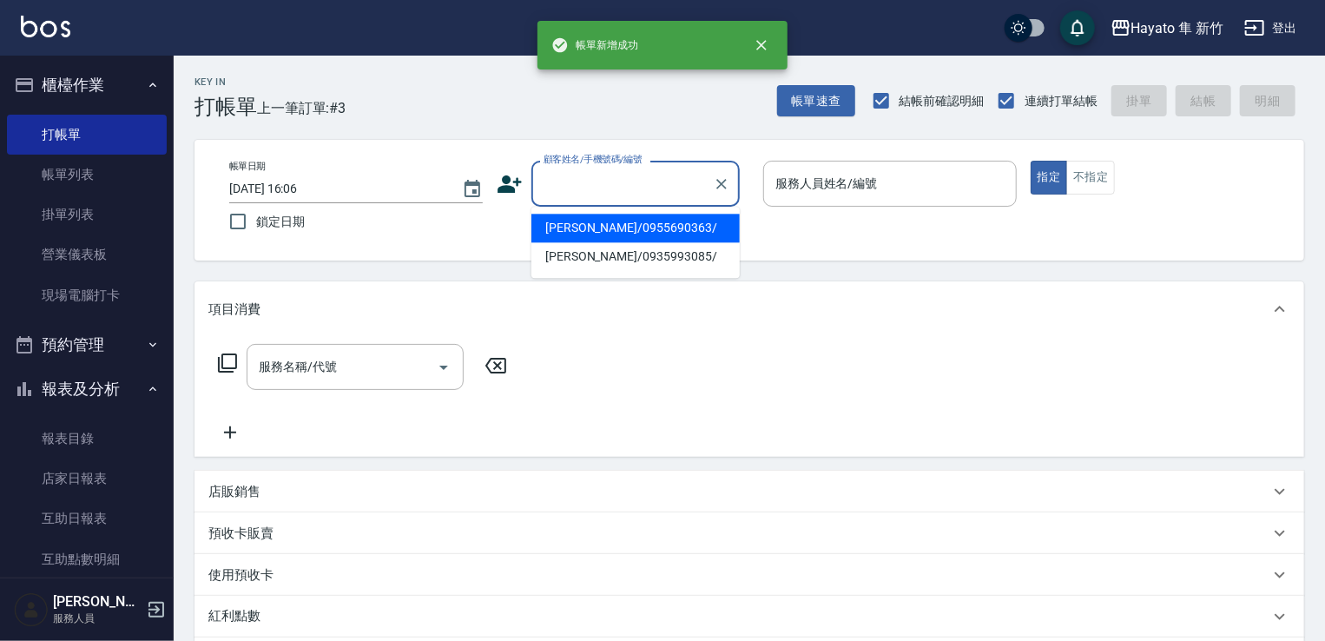
click at [585, 171] on input "顧客姓名/手機號碼/編號" at bounding box center [622, 183] width 167 height 30
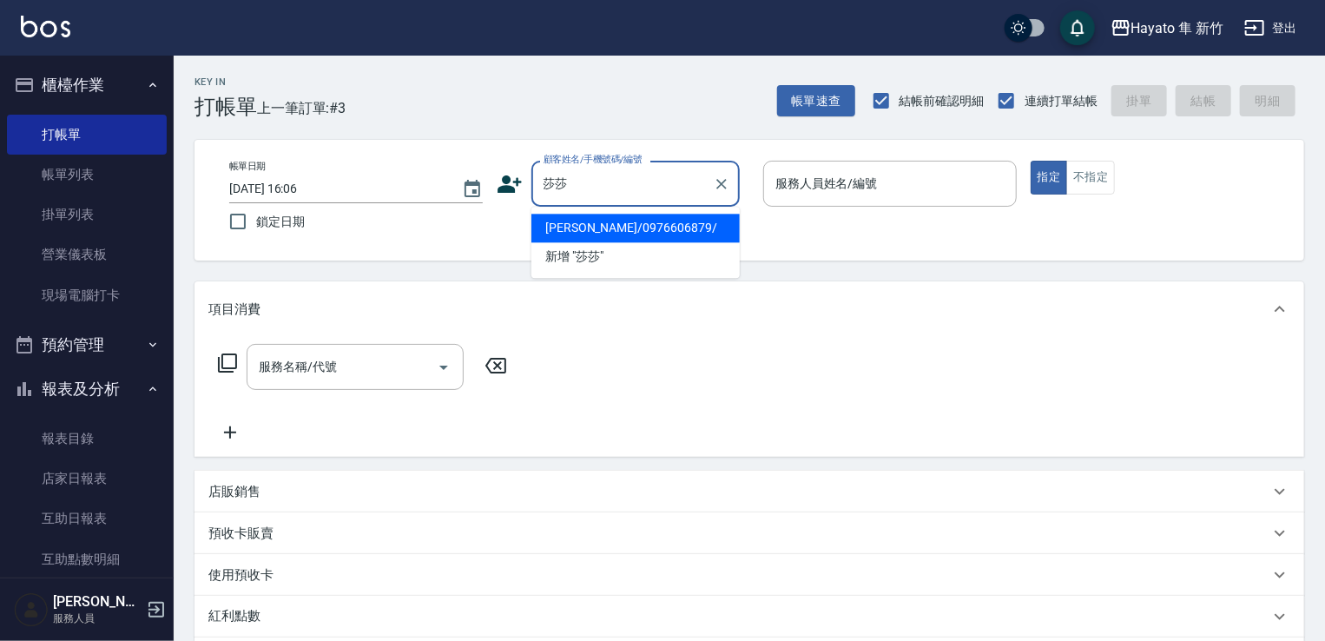
click at [668, 223] on li "[PERSON_NAME]/0976606879/" at bounding box center [635, 228] width 208 height 29
type input "[PERSON_NAME]/0976606879/"
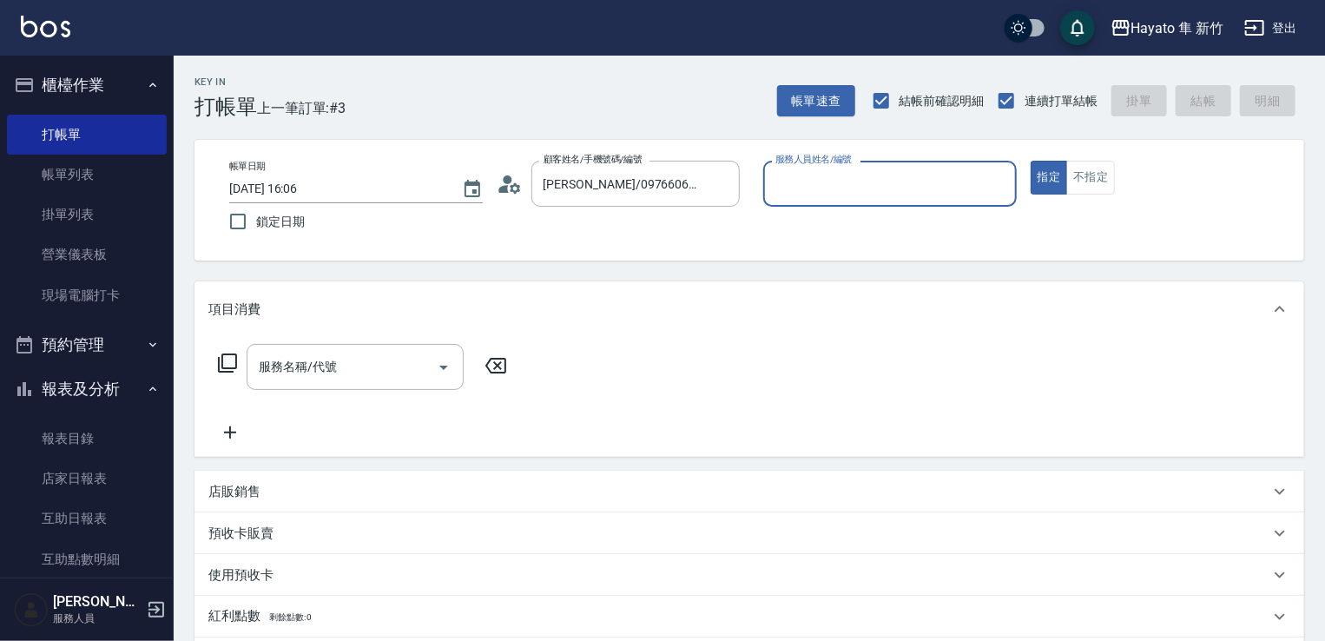
type input "En(無代號)"
click at [438, 359] on icon "Open" at bounding box center [443, 367] width 21 height 21
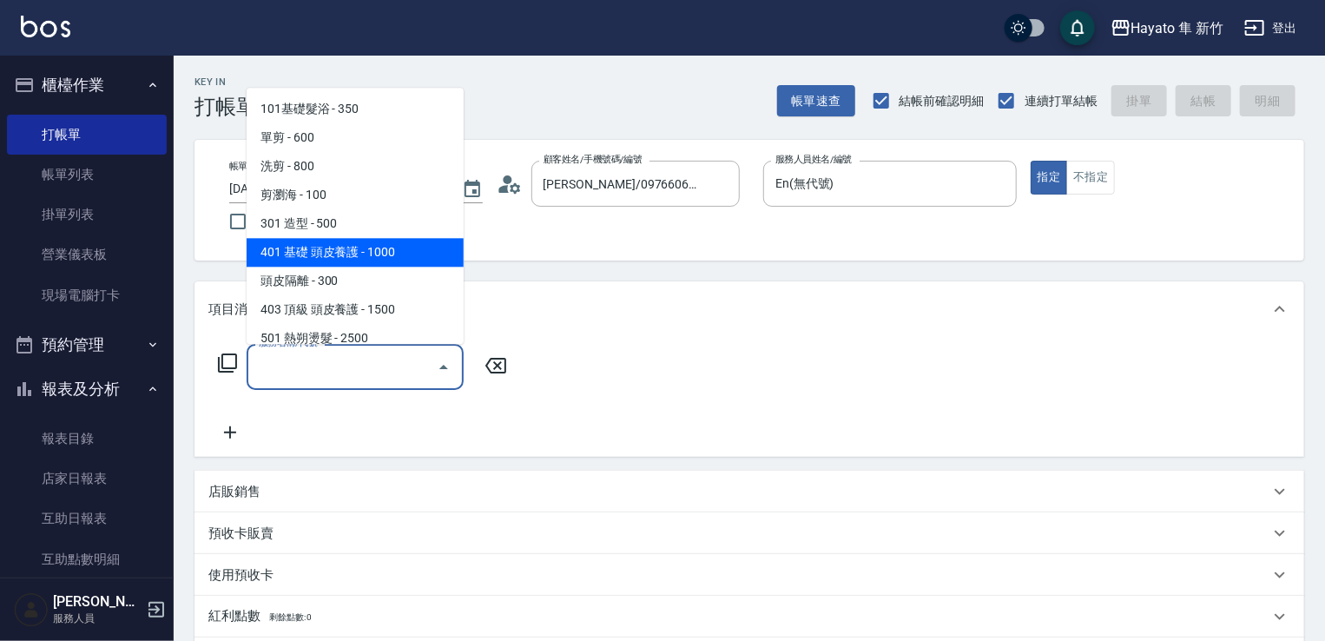
scroll to position [260, 0]
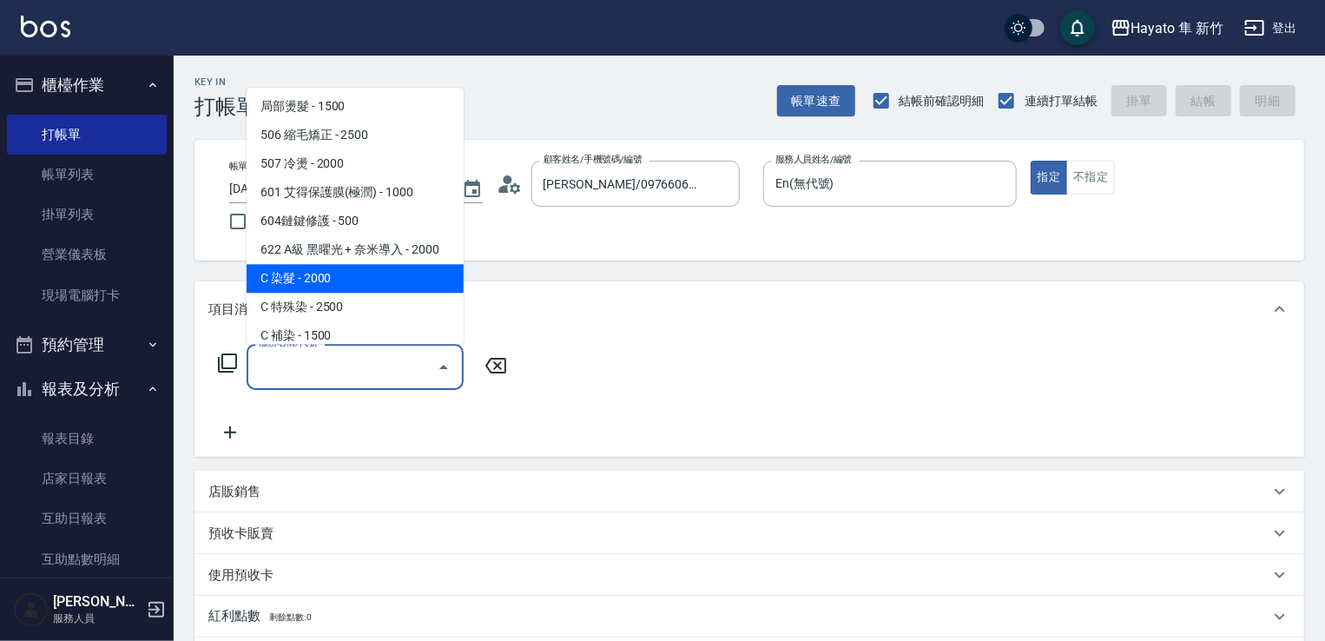
click at [370, 273] on span "C 染髮 - 2000" at bounding box center [355, 278] width 217 height 29
type input "C 染髮(701)"
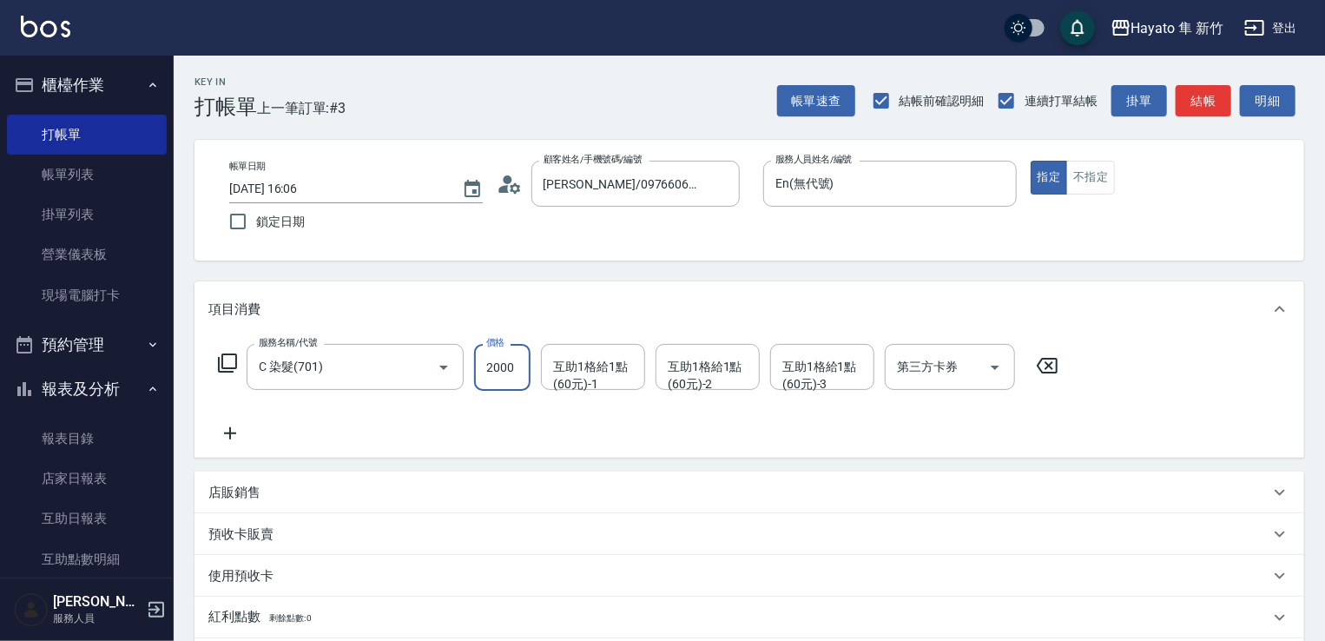
click at [522, 371] on input "2000" at bounding box center [502, 367] width 56 height 47
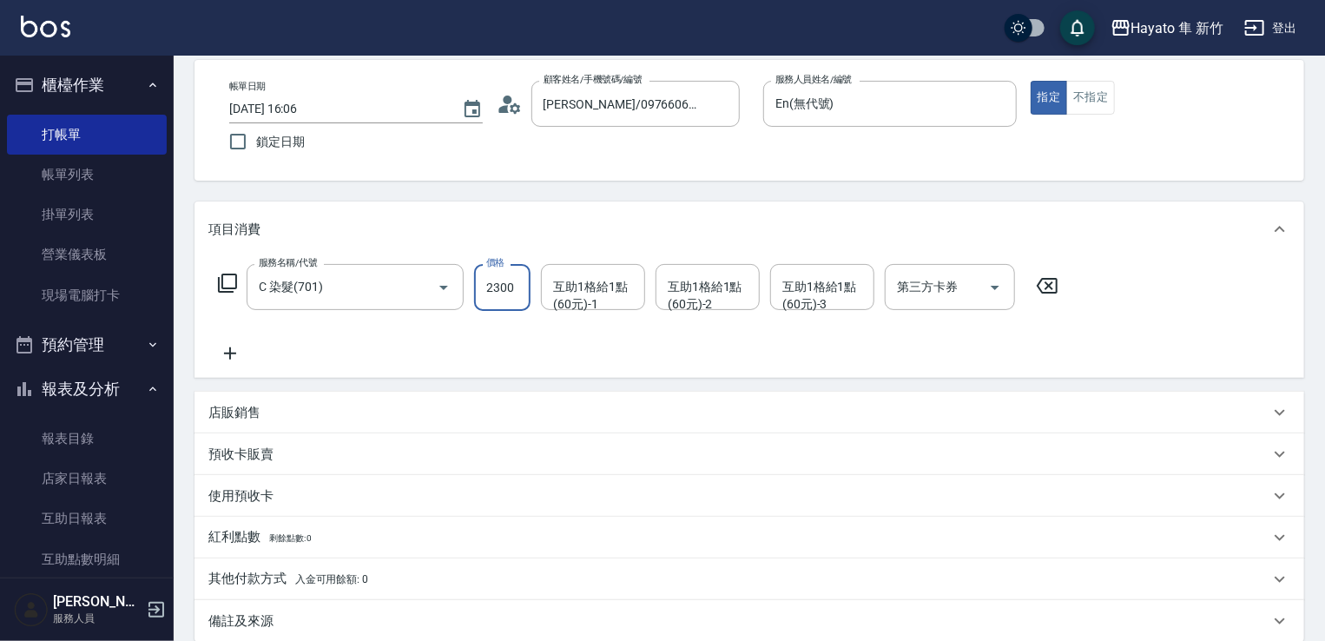
scroll to position [174, 0]
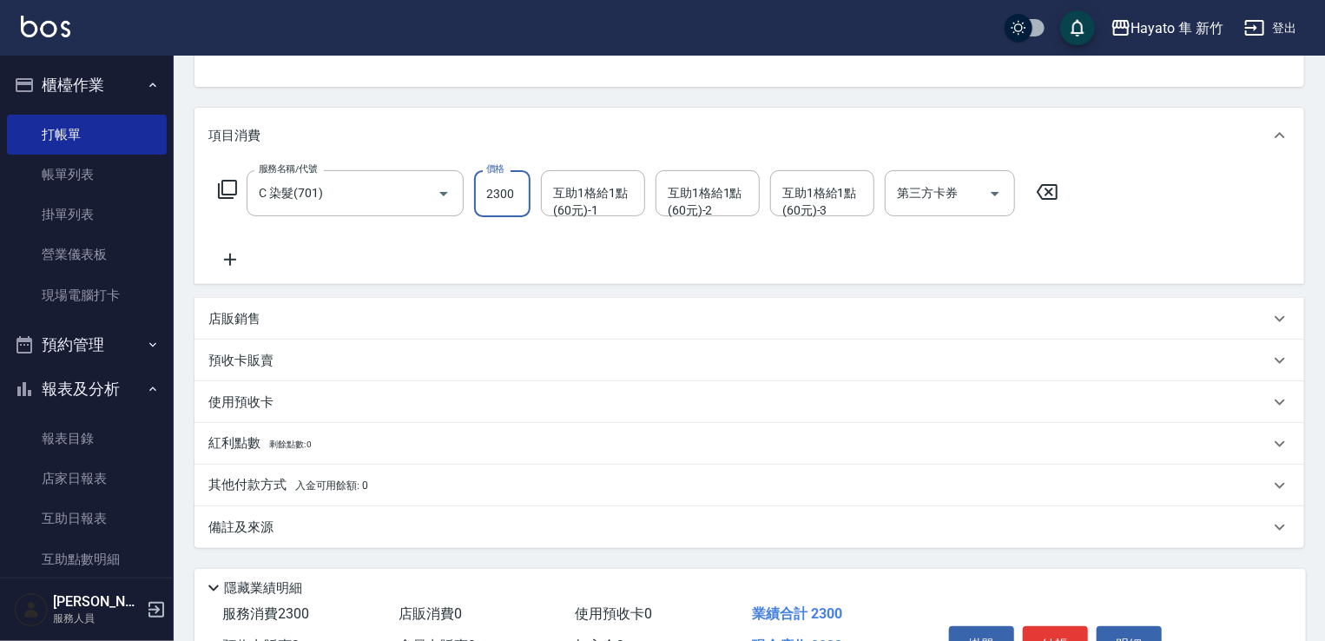
type input "2300"
click at [358, 524] on div "備註及來源" at bounding box center [738, 527] width 1061 height 18
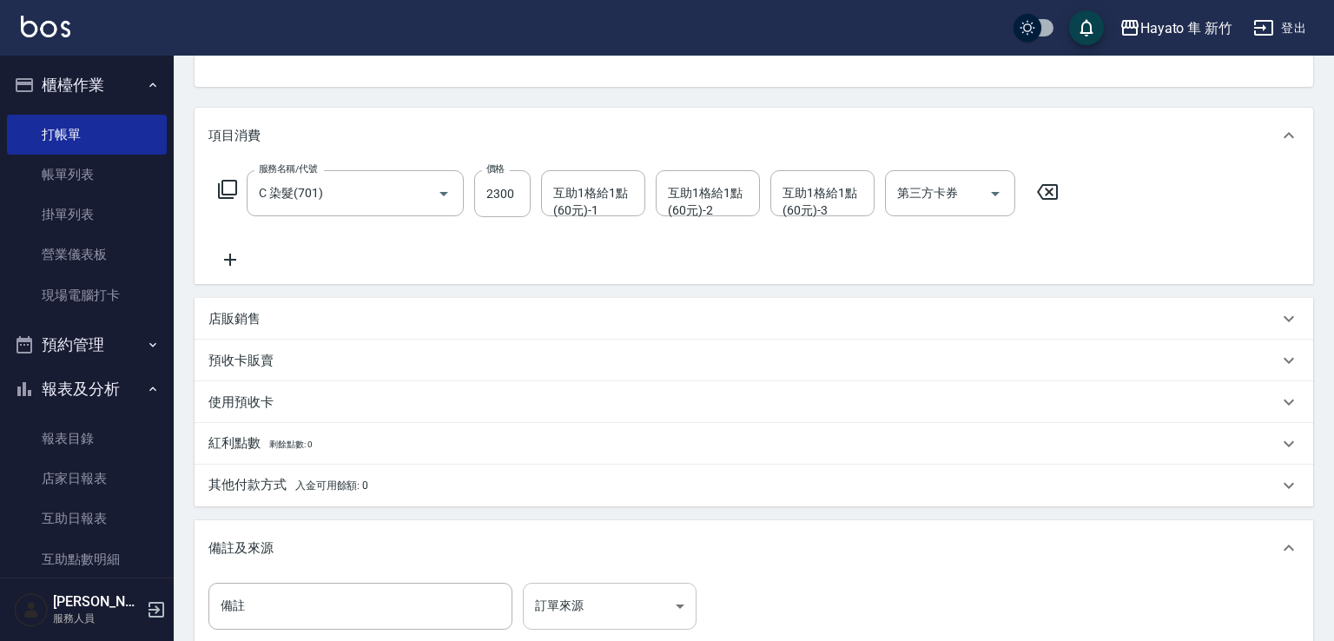
click at [607, 596] on body "Hayato 隼 新竹 登出 櫃檯作業 打帳單 帳單列表 掛單列表 營業儀表板 現場電腦打卡 預約管理 預約管理 報表及分析 報表目錄 店家日報表 互助日報表…" at bounding box center [667, 339] width 1334 height 1026
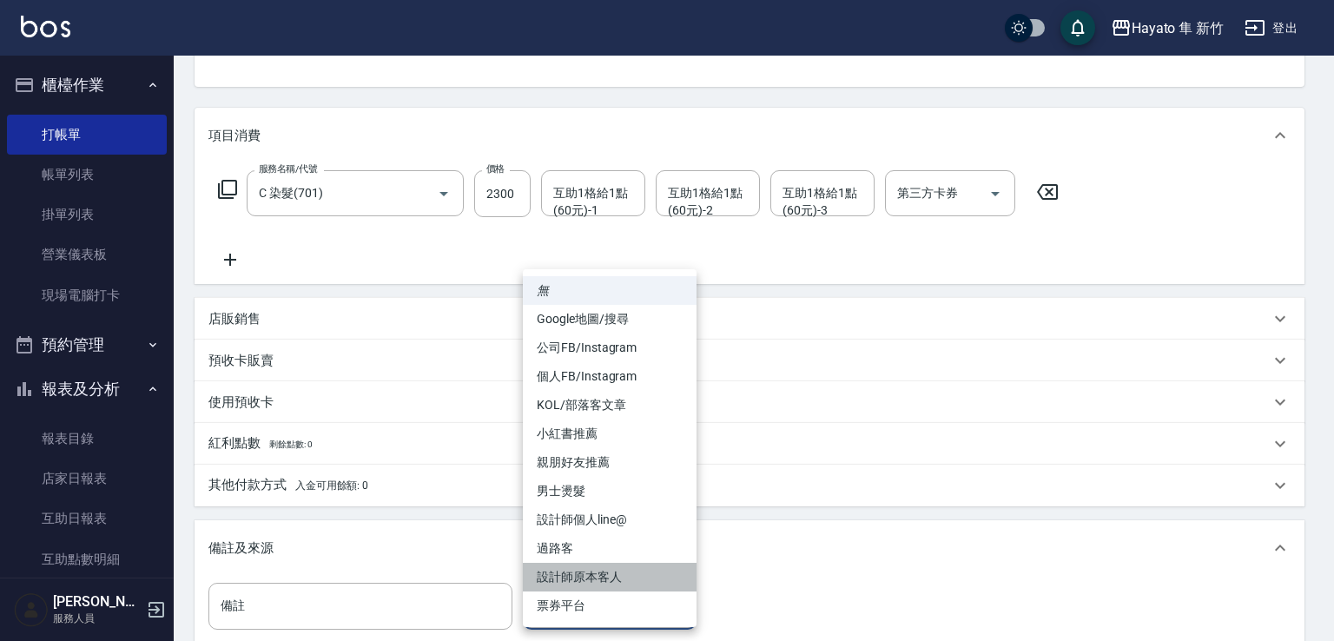
click at [605, 575] on li "設計師原本客人" at bounding box center [610, 577] width 174 height 29
type input "設計師原本客人"
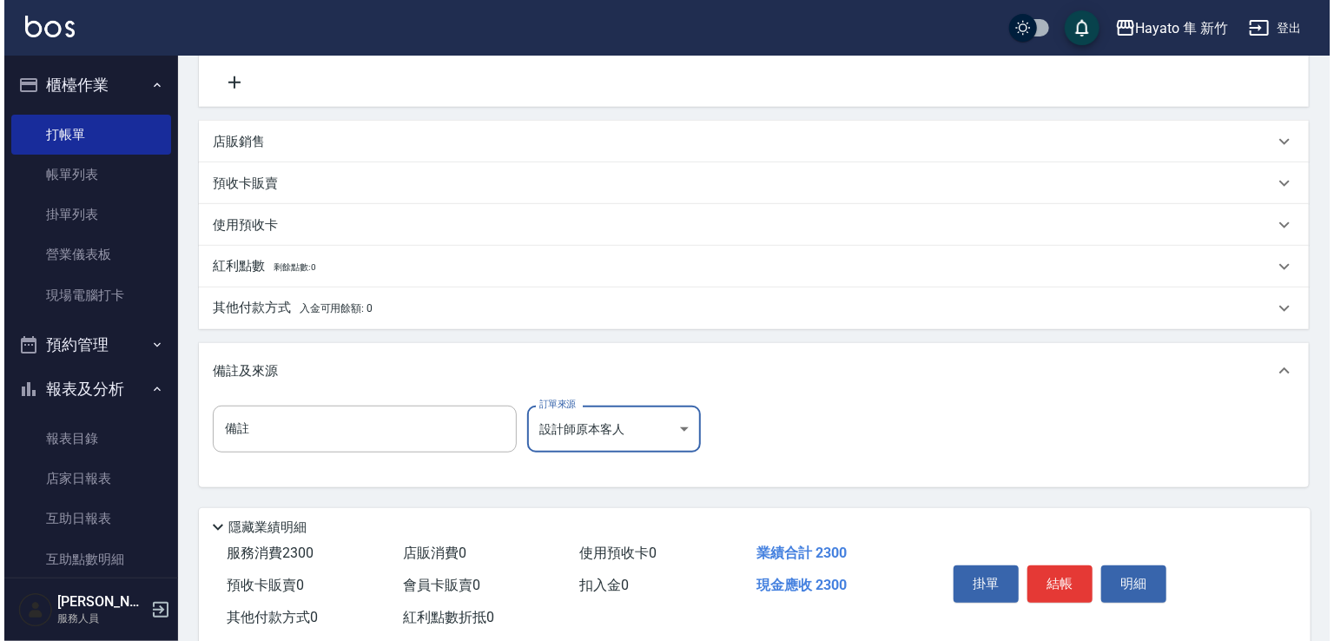
scroll to position [392, 0]
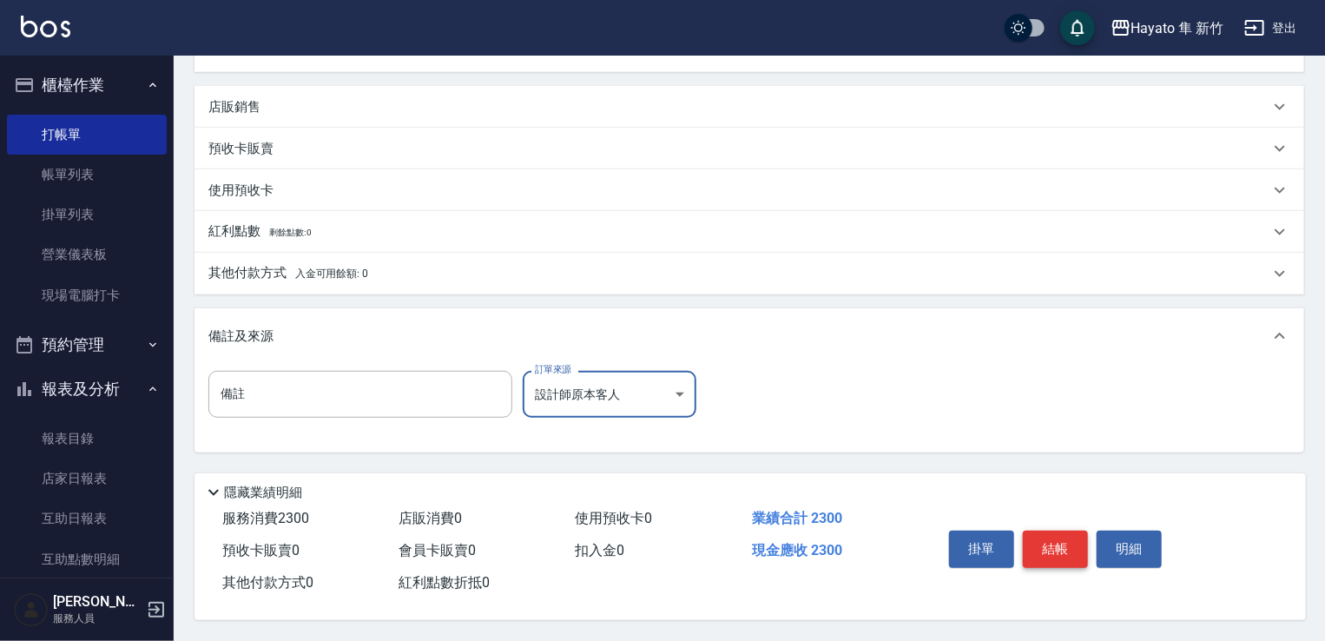
click at [1052, 546] on button "結帳" at bounding box center [1055, 548] width 65 height 36
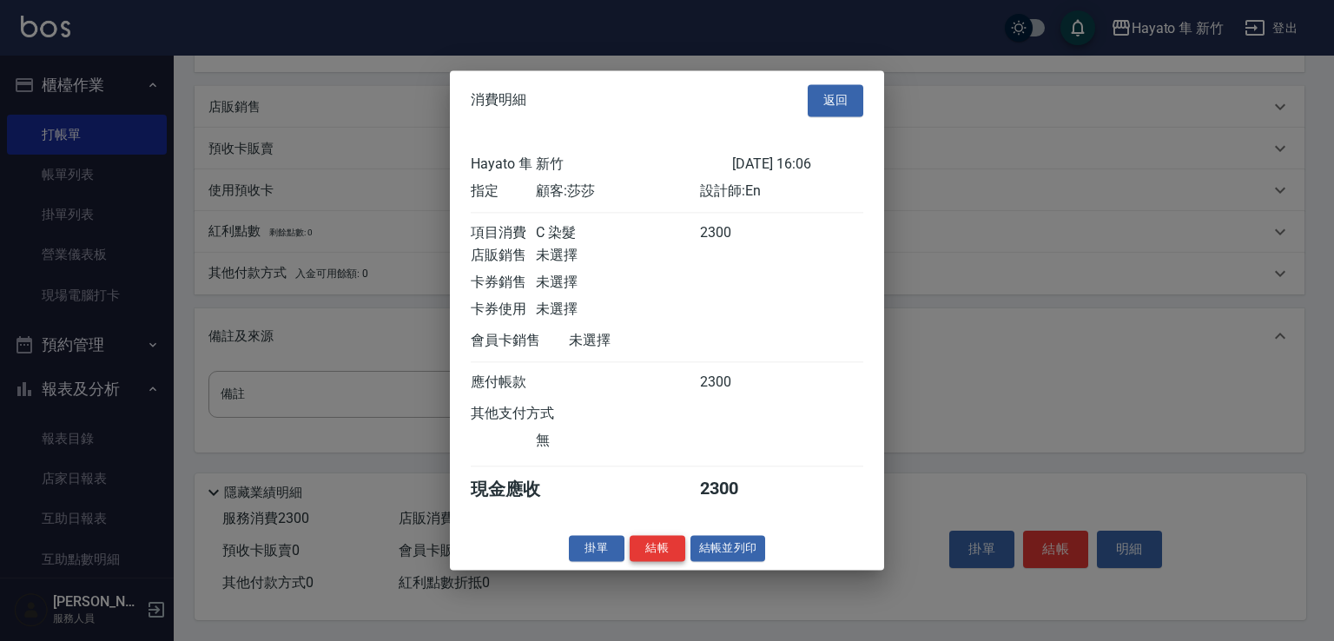
click at [659, 557] on button "結帳" at bounding box center [657, 548] width 56 height 27
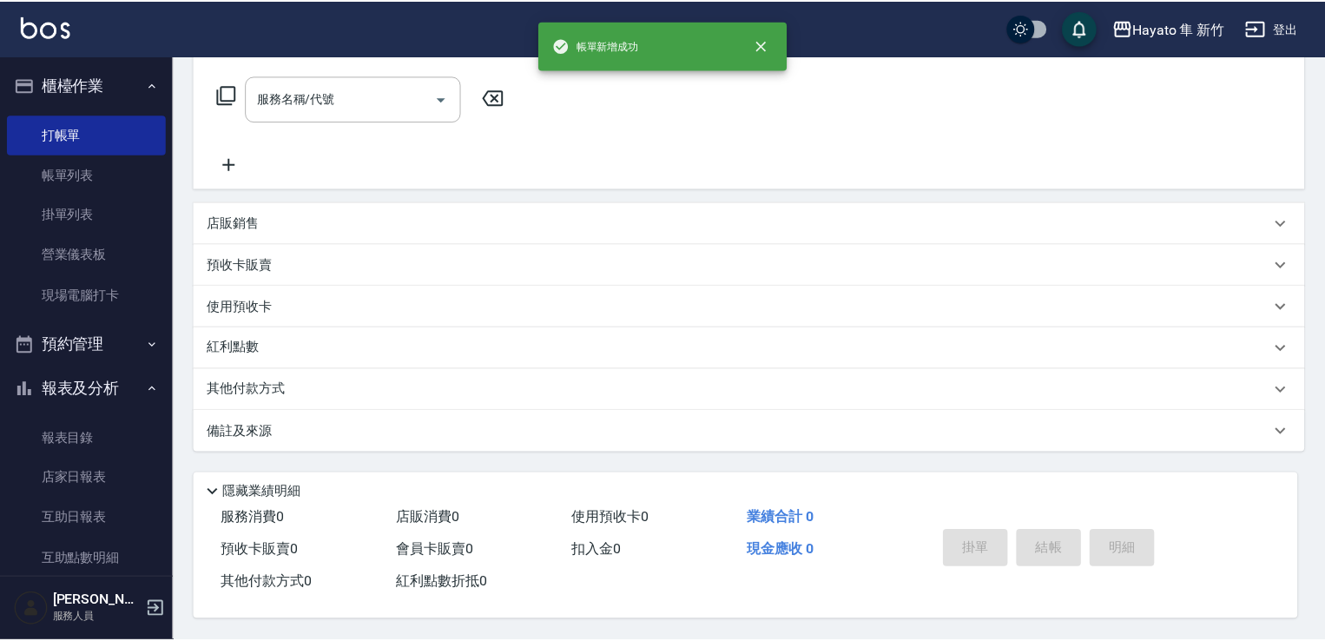
scroll to position [0, 0]
